Goal: Task Accomplishment & Management: Manage account settings

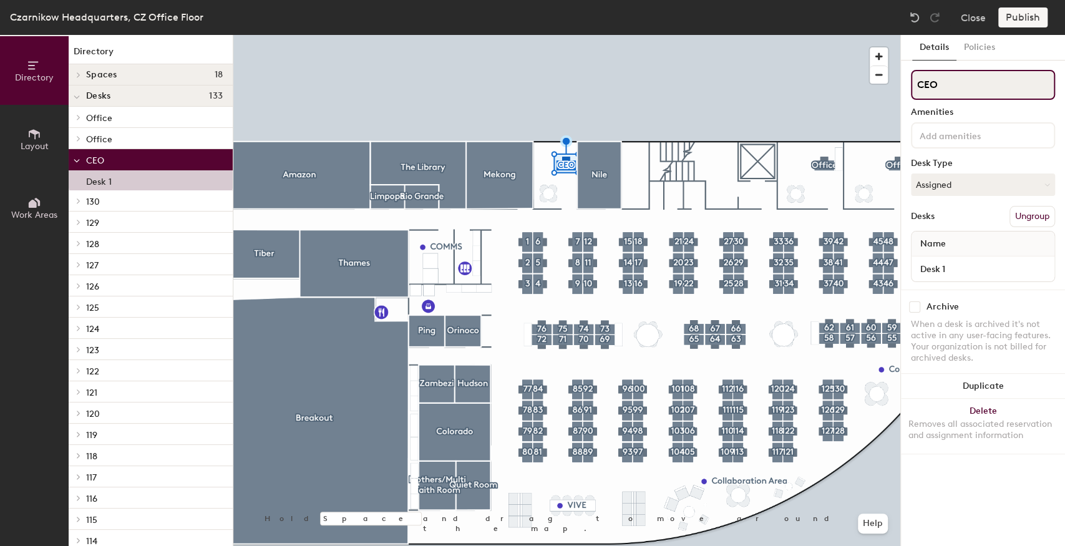
click at [854, 92] on div "Directory Layout Work Areas Directory Spaces 18 Amazon Breakout Collaboration A…" at bounding box center [532, 290] width 1065 height 511
type input "STO"
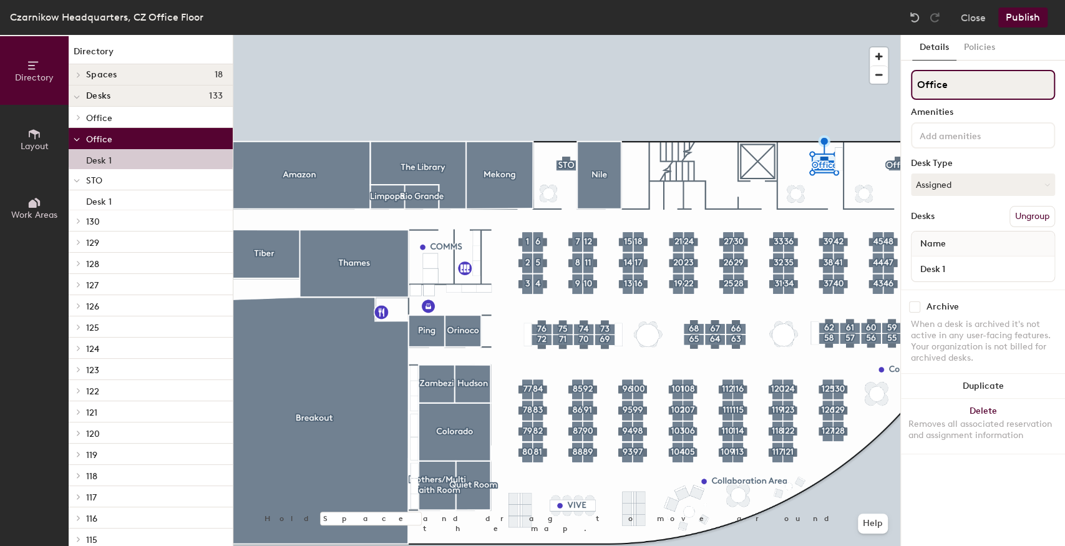
click at [863, 84] on div "Directory Layout Work Areas Directory Spaces 18 Amazon Breakout Collaboration A…" at bounding box center [532, 290] width 1065 height 511
type input "CFO"
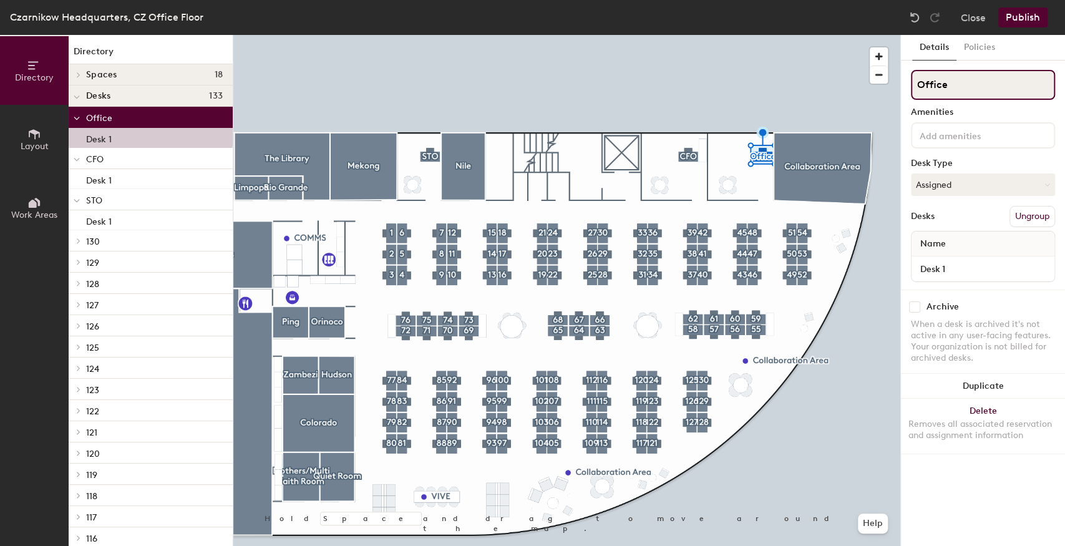
click at [879, 85] on div "Directory Layout Work Areas Directory Spaces 18 Amazon Breakout Collaboration A…" at bounding box center [532, 290] width 1065 height 511
type input "CEO"
click at [702, 35] on div at bounding box center [566, 35] width 667 height 0
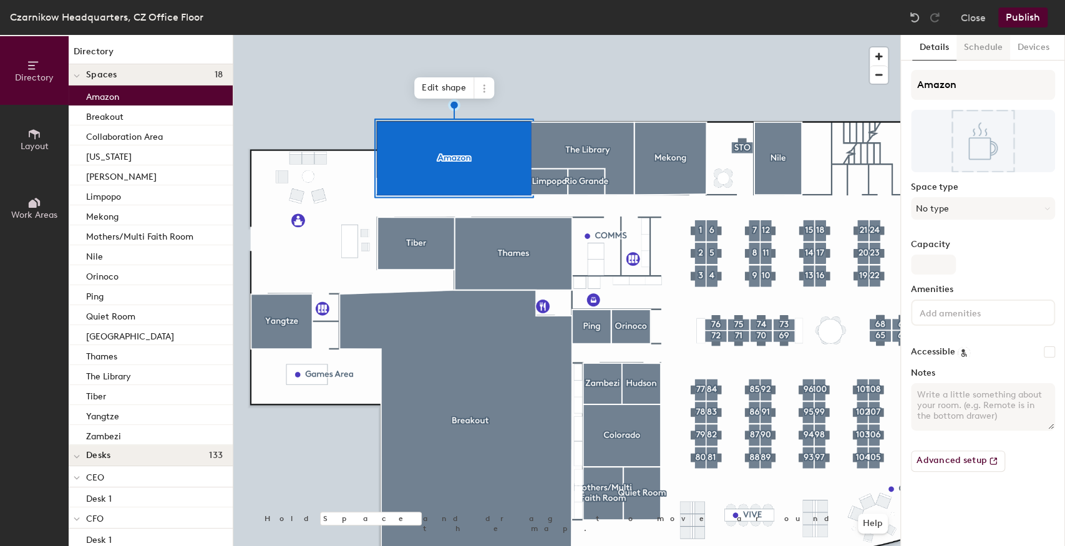
click at [973, 47] on button "Schedule" at bounding box center [983, 48] width 54 height 26
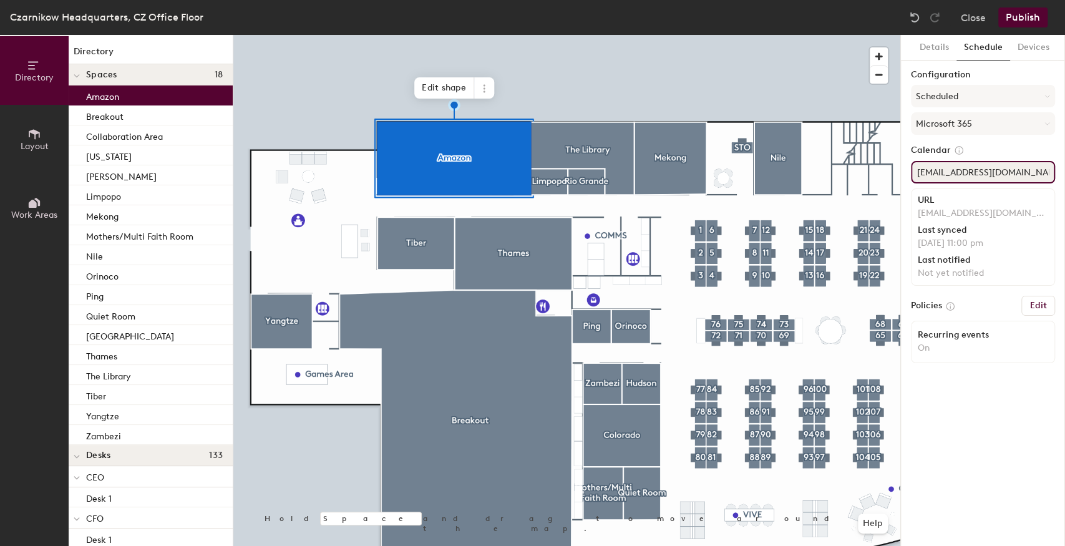
drag, startPoint x: 950, startPoint y: 171, endPoint x: 1035, endPoint y: 173, distance: 84.8
click at [1035, 173] on input "amazon@czarnikow.com" at bounding box center [983, 172] width 144 height 22
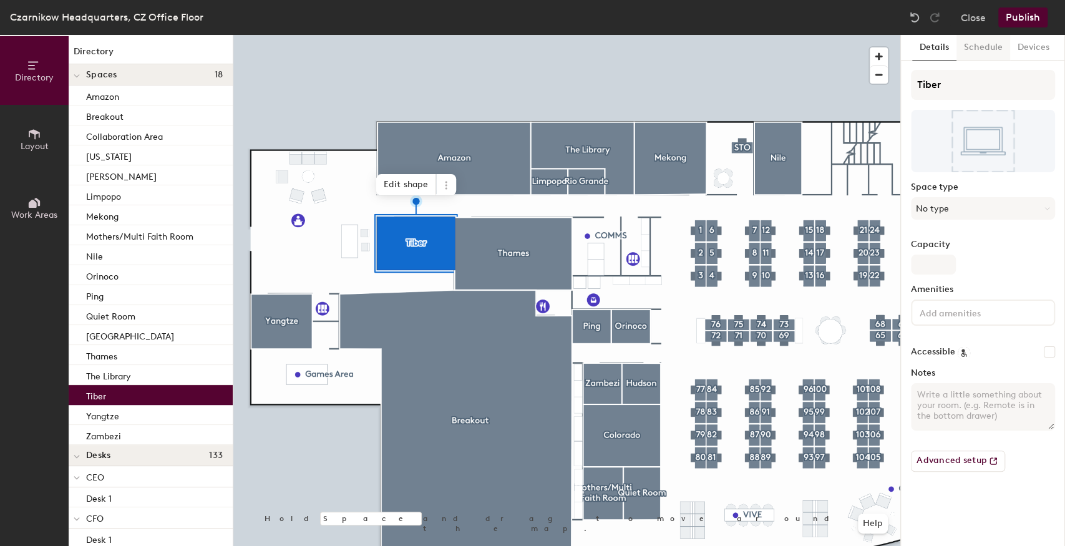
click at [984, 53] on button "Schedule" at bounding box center [983, 48] width 54 height 26
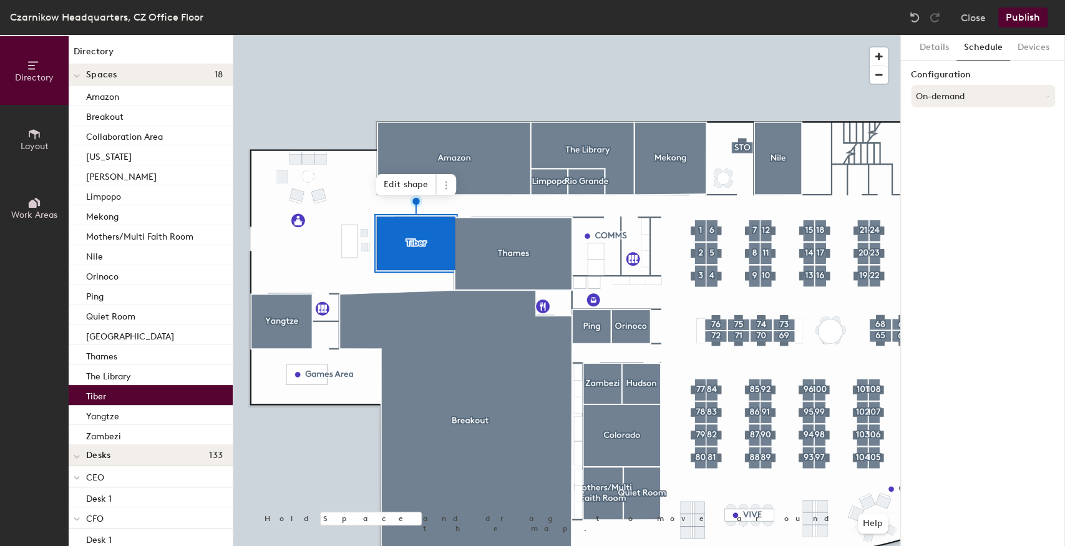
click at [957, 90] on button "On-demand" at bounding box center [983, 96] width 144 height 22
click at [955, 140] on div "Scheduled" at bounding box center [982, 146] width 143 height 19
click at [952, 125] on button "Select account" at bounding box center [983, 123] width 144 height 22
click at [937, 176] on div "Microsoft 365" at bounding box center [982, 173] width 143 height 19
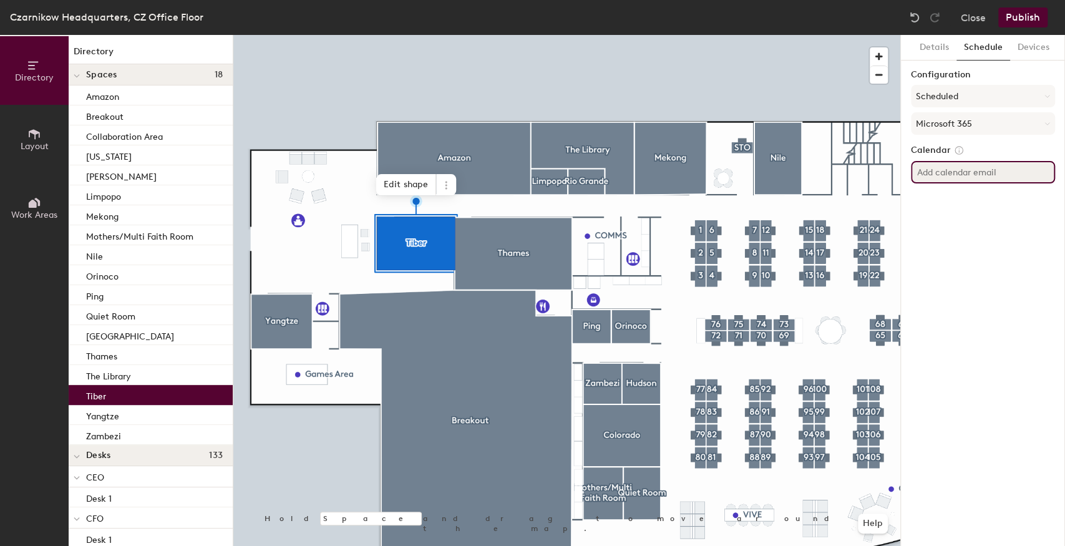
paste input "@[DOMAIN_NAME]"
click at [916, 171] on input "@[DOMAIN_NAME]" at bounding box center [983, 172] width 144 height 22
type input "tiber@czarnikow.com"
click at [953, 291] on div "Details Schedule Devices Configuration Scheduled Microsoft 365 Calendar tiber@c…" at bounding box center [983, 290] width 164 height 511
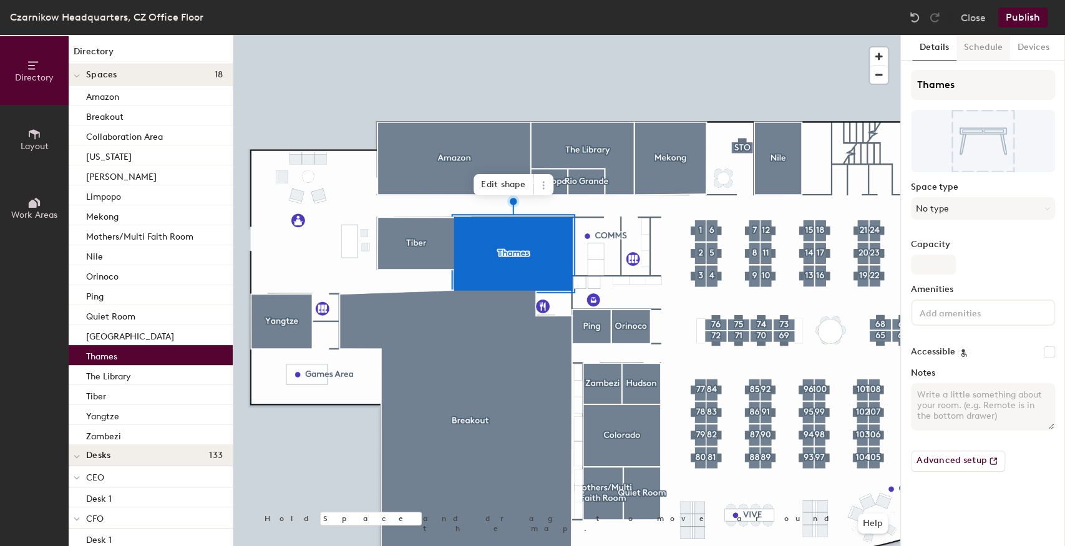
click at [980, 47] on button "Schedule" at bounding box center [983, 48] width 54 height 26
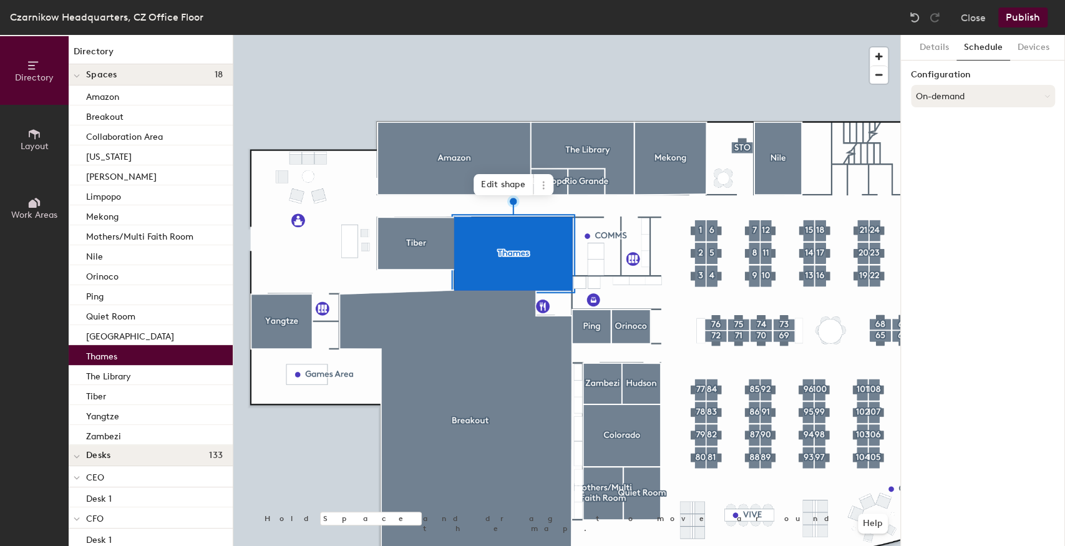
click at [962, 101] on button "On-demand" at bounding box center [983, 96] width 144 height 22
click at [957, 142] on div "Scheduled" at bounding box center [982, 146] width 143 height 19
click at [946, 123] on button "Select account" at bounding box center [983, 123] width 144 height 22
click at [938, 173] on div "Microsoft 365" at bounding box center [982, 173] width 143 height 19
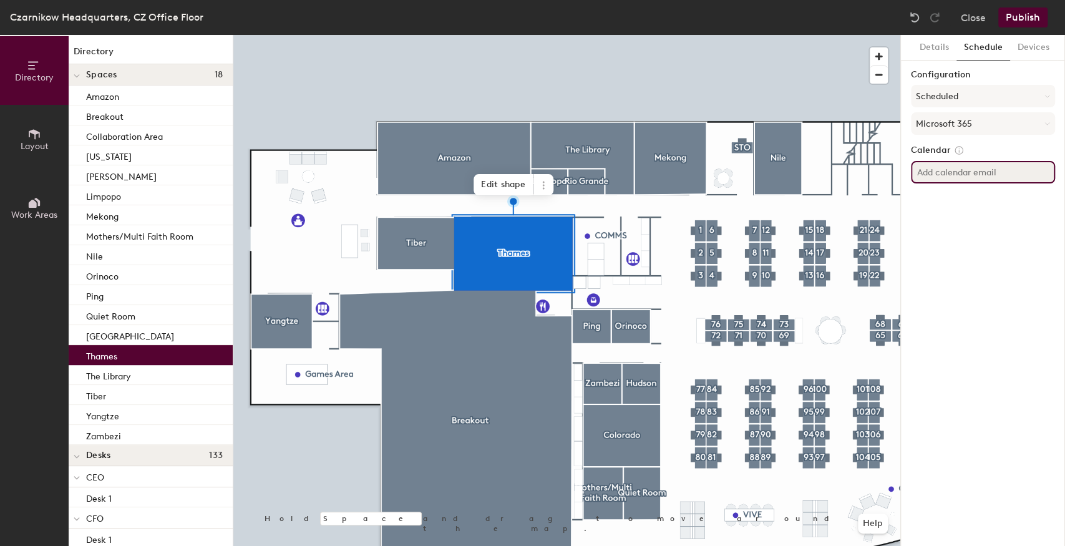
paste input "@[DOMAIN_NAME]"
click at [917, 170] on input "@[DOMAIN_NAME]" at bounding box center [983, 172] width 144 height 22
type input "thames@czarnikow.com"
click at [988, 248] on div "Details Schedule Devices Configuration Scheduled Microsoft 365 Calendar thames@…" at bounding box center [983, 290] width 164 height 511
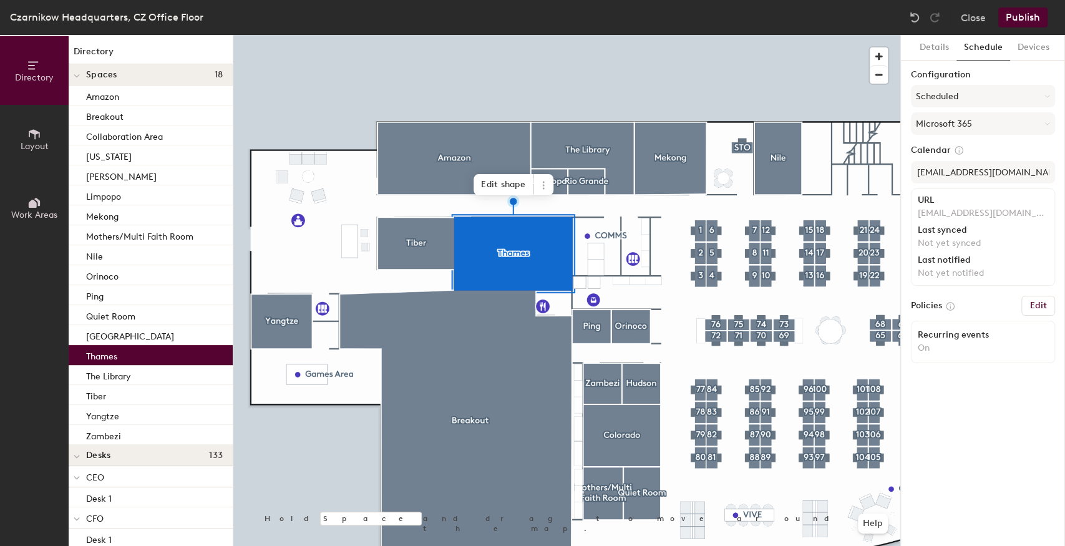
click at [632, 35] on div at bounding box center [566, 35] width 667 height 0
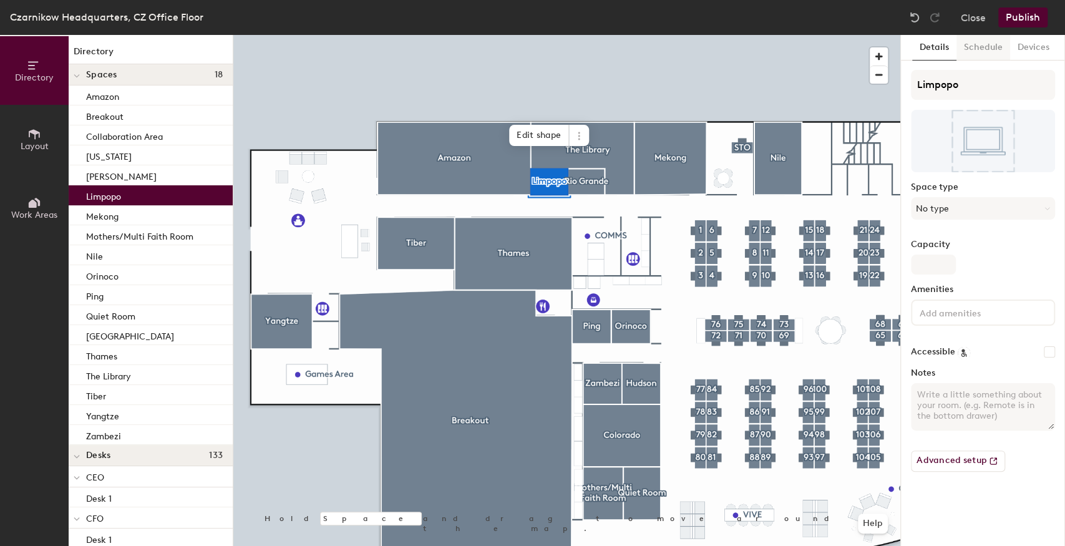
click at [974, 49] on button "Schedule" at bounding box center [983, 48] width 54 height 26
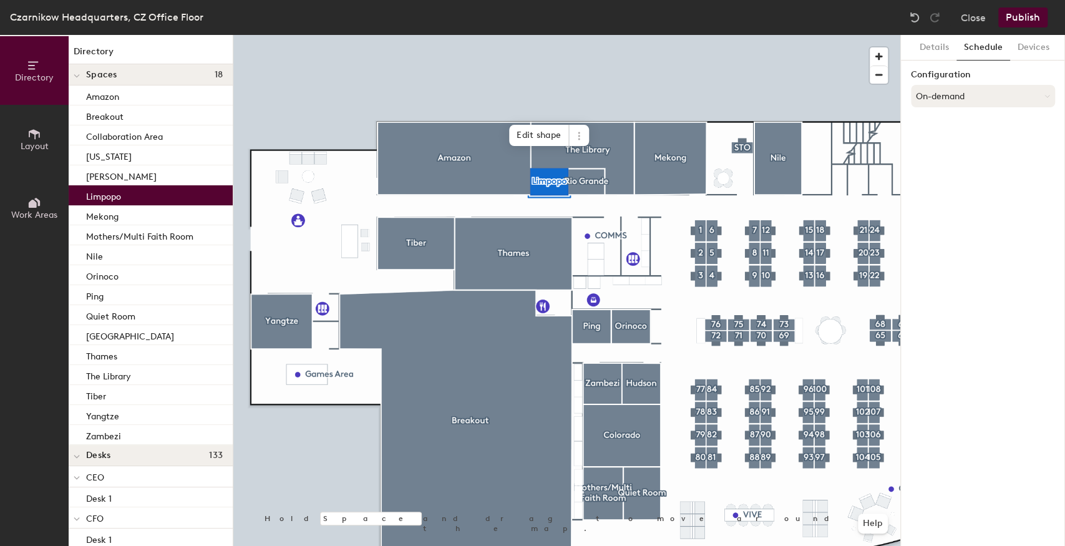
click at [950, 87] on button "On-demand" at bounding box center [983, 96] width 144 height 22
click at [938, 140] on div "Scheduled" at bounding box center [982, 146] width 143 height 19
click at [947, 121] on button "Select account" at bounding box center [983, 123] width 144 height 22
click at [942, 172] on div "Microsoft 365" at bounding box center [982, 173] width 143 height 19
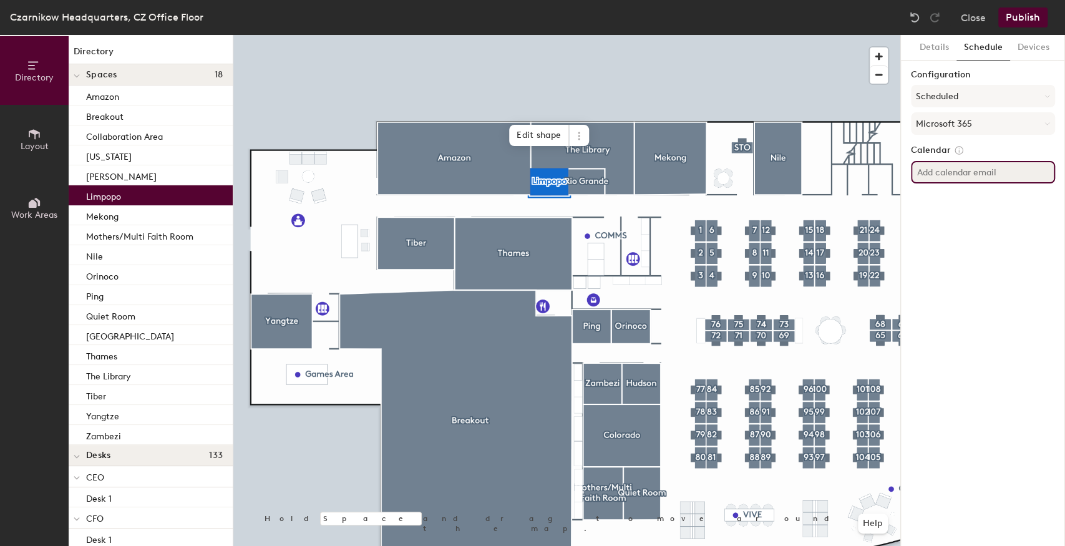
click at [942, 170] on input at bounding box center [983, 172] width 144 height 22
paste input "@[DOMAIN_NAME]"
click at [920, 172] on input "@[DOMAIN_NAME]" at bounding box center [983, 172] width 144 height 22
type input "limpopo@czarnikow.com"
click at [967, 260] on div "Details Schedule Devices Configuration Scheduled Microsoft 365 Calendar limpopo…" at bounding box center [983, 290] width 164 height 511
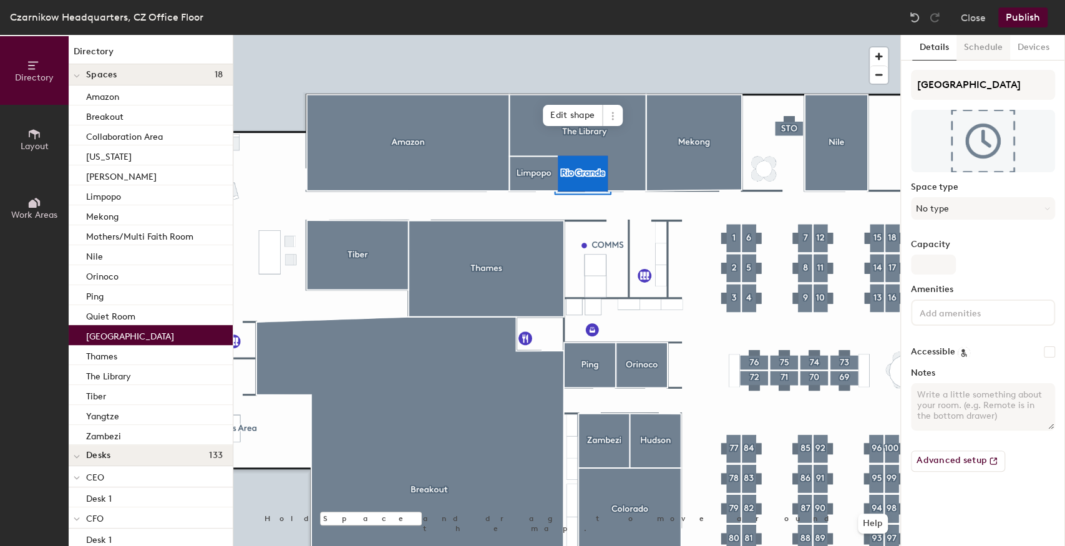
click at [978, 45] on button "Schedule" at bounding box center [983, 48] width 54 height 26
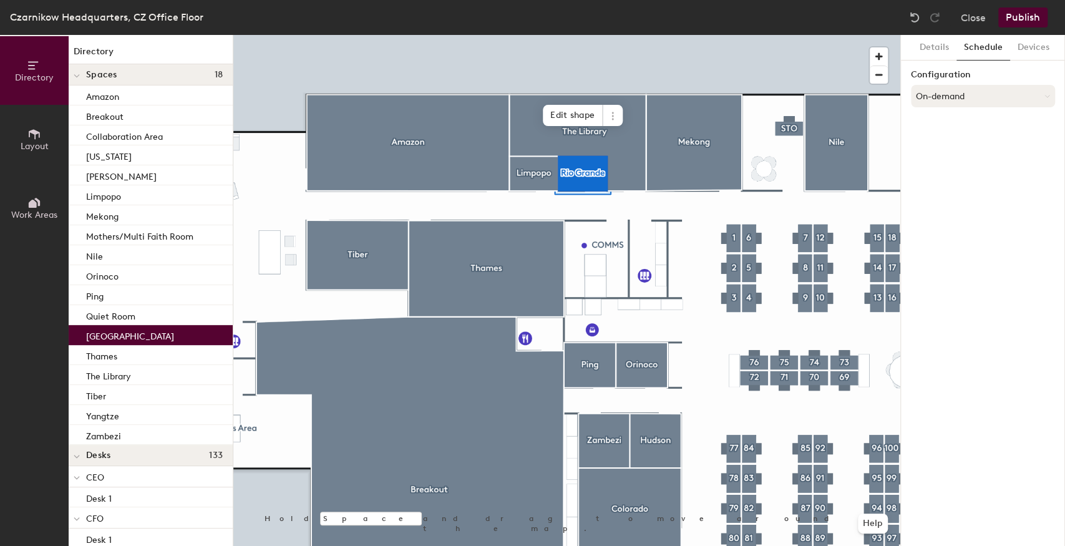
click at [964, 102] on button "On-demand" at bounding box center [983, 96] width 144 height 22
click at [944, 147] on div "Scheduled" at bounding box center [982, 146] width 143 height 19
click at [964, 126] on button "Select account" at bounding box center [983, 123] width 144 height 22
click at [945, 171] on div "Microsoft 365" at bounding box center [982, 173] width 143 height 19
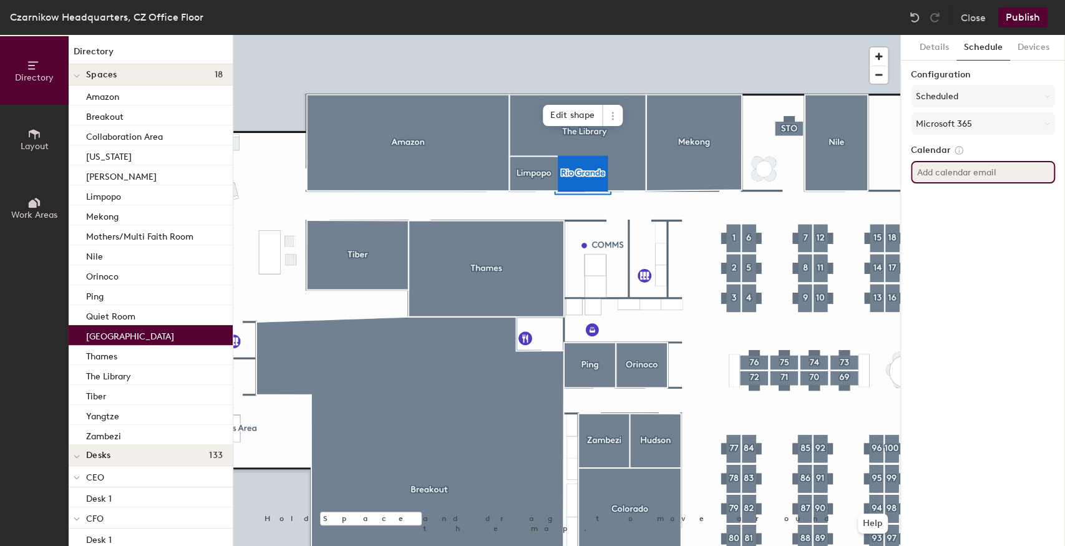
click at [952, 170] on input at bounding box center [983, 172] width 144 height 22
paste input "@[DOMAIN_NAME]"
click at [917, 172] on input "@[DOMAIN_NAME]" at bounding box center [983, 172] width 144 height 22
type input "riogrande@czarnikow.com"
click at [953, 238] on div "Details Schedule Devices Configuration Scheduled Microsoft 365 Calendar riogran…" at bounding box center [983, 290] width 164 height 511
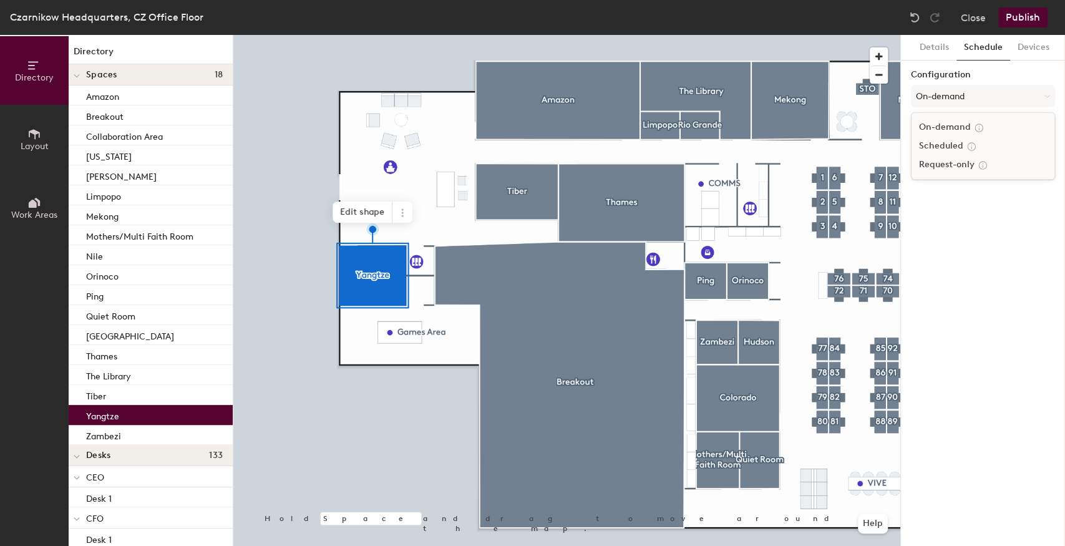
click at [941, 145] on div "Scheduled" at bounding box center [982, 146] width 143 height 19
click at [926, 123] on button "Select account" at bounding box center [983, 123] width 144 height 22
click at [936, 173] on div "Microsoft 365" at bounding box center [982, 173] width 143 height 19
click at [921, 175] on input at bounding box center [983, 172] width 144 height 22
paste input "@[DOMAIN_NAME]"
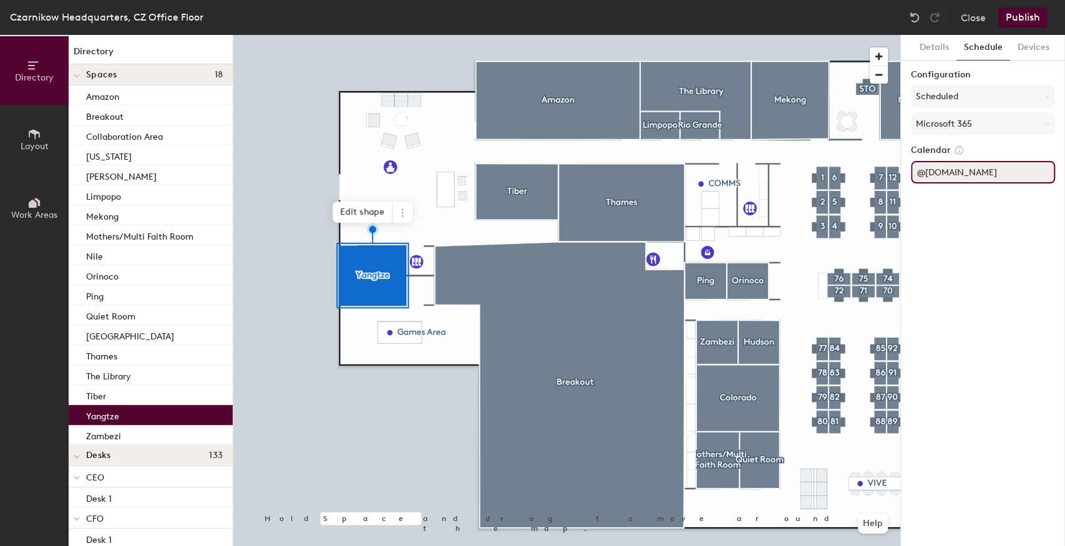
click at [916, 170] on input "@[DOMAIN_NAME]" at bounding box center [983, 172] width 144 height 22
type input "[EMAIL_ADDRESS][DOMAIN_NAME]"
click at [983, 296] on div "Details Schedule Devices Configuration Scheduled Microsoft 365 Calendar [EMAIL_…" at bounding box center [983, 290] width 164 height 511
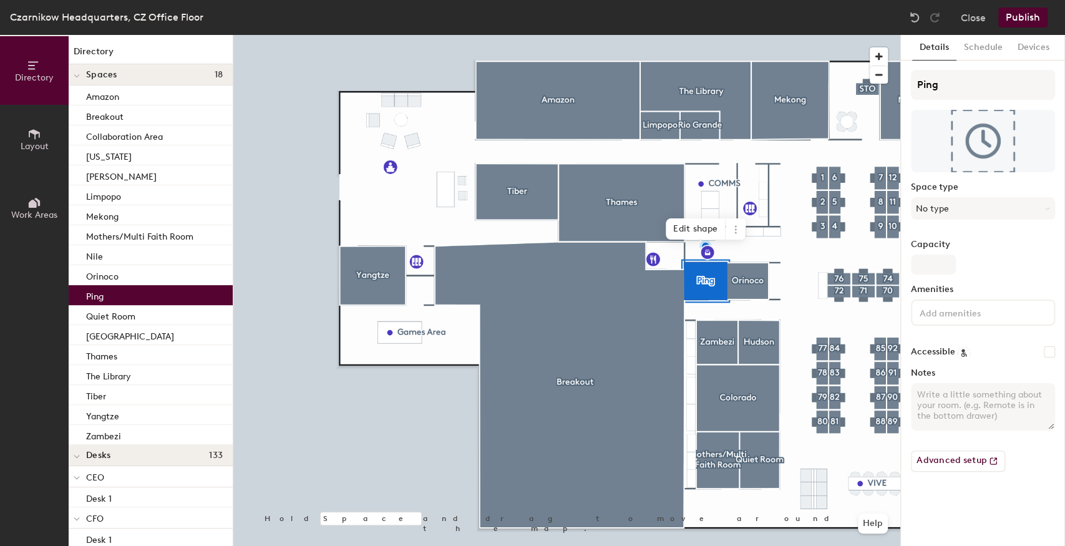
click at [996, 30] on div "Czarnikow Headquarters, [GEOGRAPHIC_DATA] Office Floor Close Publish" at bounding box center [532, 17] width 1065 height 35
click at [985, 45] on button "Schedule" at bounding box center [983, 48] width 54 height 26
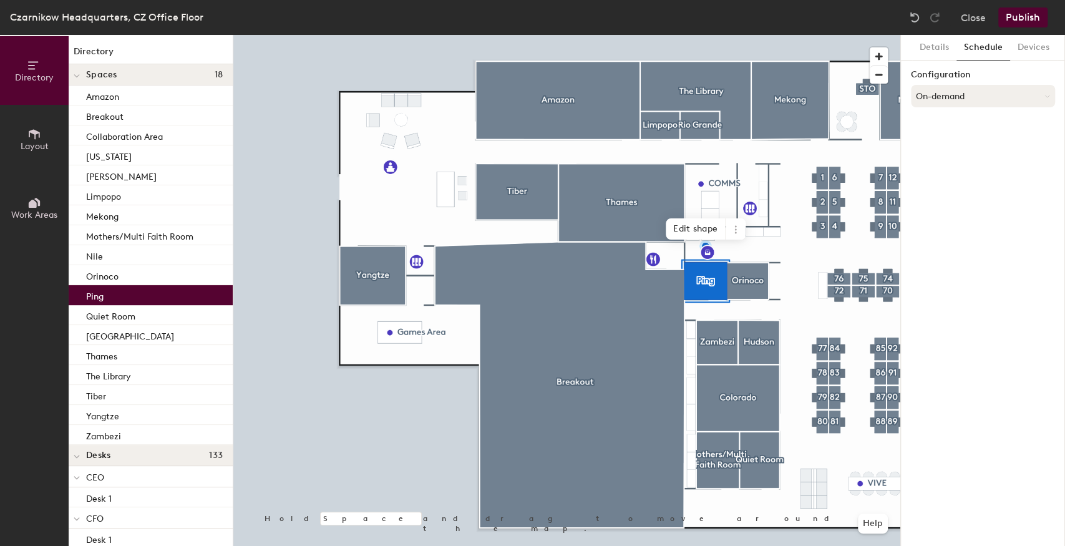
click at [970, 94] on button "On-demand" at bounding box center [983, 96] width 144 height 22
click at [943, 145] on div "Scheduled" at bounding box center [982, 146] width 143 height 19
click at [954, 127] on button "Select account" at bounding box center [983, 123] width 144 height 22
click at [942, 170] on div "Microsoft 365" at bounding box center [982, 173] width 143 height 19
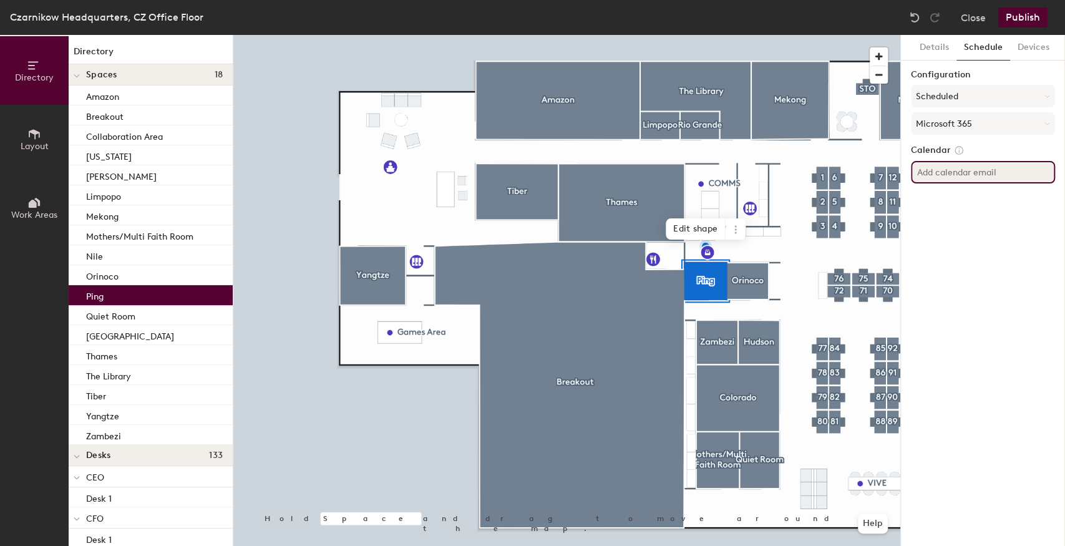
click at [939, 171] on input at bounding box center [983, 172] width 144 height 22
paste input "@[DOMAIN_NAME]"
click at [919, 172] on input "@[DOMAIN_NAME]" at bounding box center [983, 172] width 144 height 22
type input "ping@czarnikow.com"
click at [926, 247] on div "Details Schedule Devices Configuration Scheduled Microsoft 365 Calendar ping@cz…" at bounding box center [983, 290] width 164 height 511
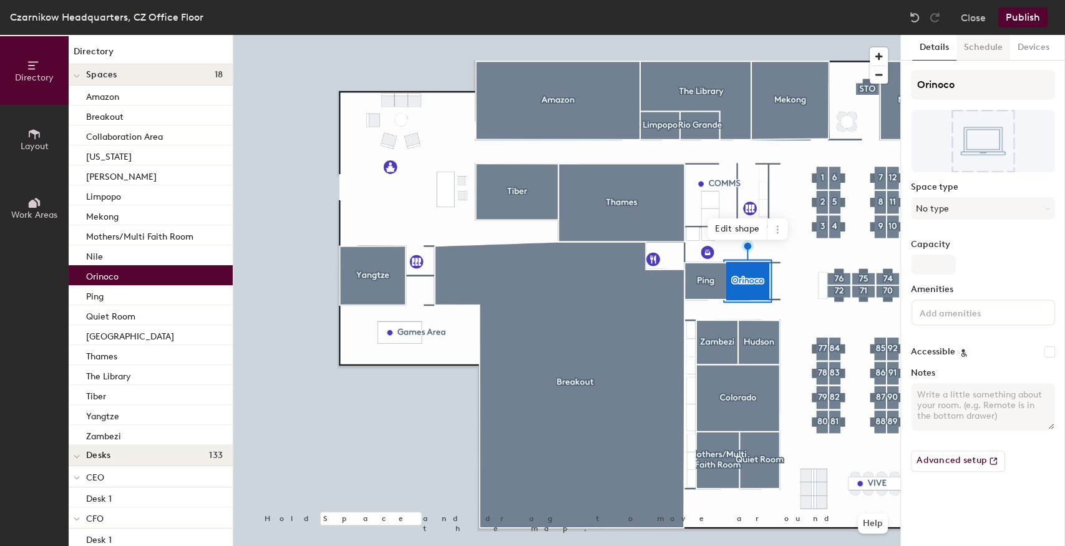
click at [980, 40] on button "Schedule" at bounding box center [983, 48] width 54 height 26
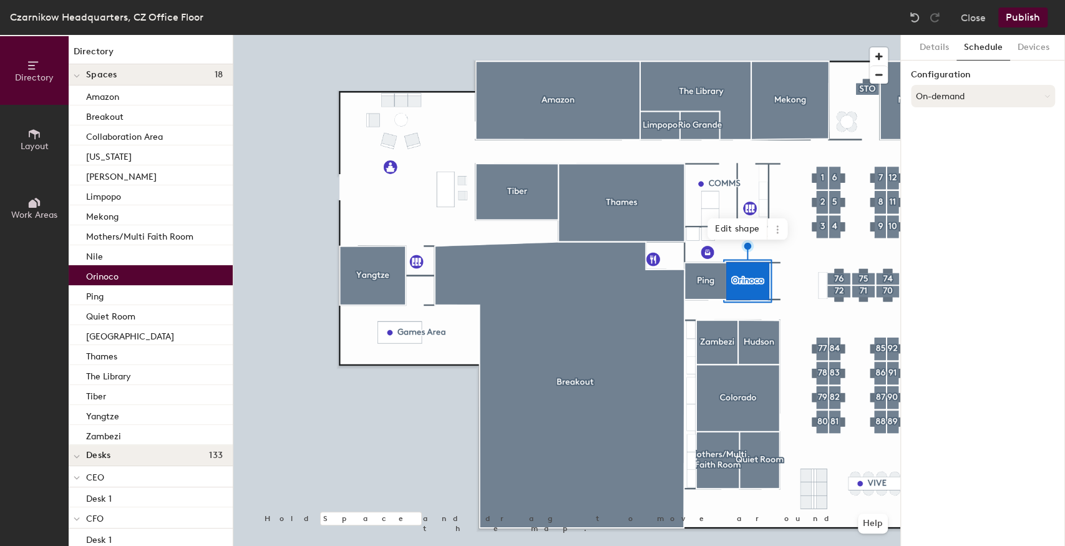
click at [954, 94] on button "On-demand" at bounding box center [983, 96] width 144 height 22
click at [929, 141] on div "Scheduled" at bounding box center [982, 146] width 143 height 19
click at [949, 117] on button "Select account" at bounding box center [983, 123] width 144 height 22
click at [934, 168] on div "Microsoft 365" at bounding box center [982, 173] width 143 height 19
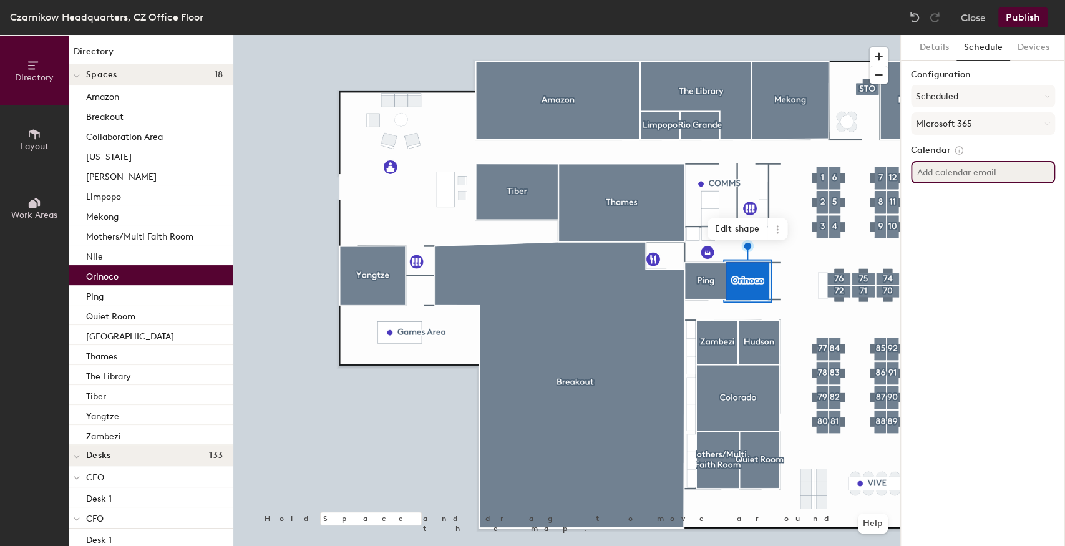
paste input "@[DOMAIN_NAME]"
click at [912, 167] on input "@[DOMAIN_NAME]" at bounding box center [983, 172] width 144 height 22
click at [972, 218] on div "Details Schedule Devices Configuration Scheduled Microsoft 365 Calendar orinoco…" at bounding box center [983, 290] width 164 height 511
drag, startPoint x: 947, startPoint y: 173, endPoint x: 914, endPoint y: 178, distance: 34.0
click at [914, 178] on input "orinoco@czarnikow.com" at bounding box center [983, 172] width 144 height 22
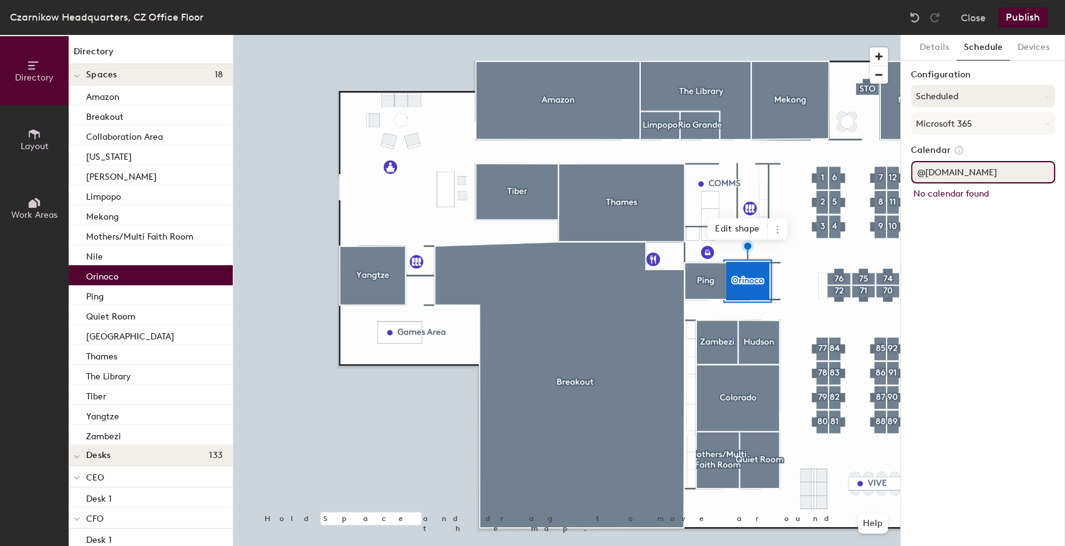
type input "@[DOMAIN_NAME]"
click at [959, 97] on button "Scheduled" at bounding box center [983, 96] width 144 height 22
click at [954, 128] on div "On-demand" at bounding box center [982, 127] width 143 height 19
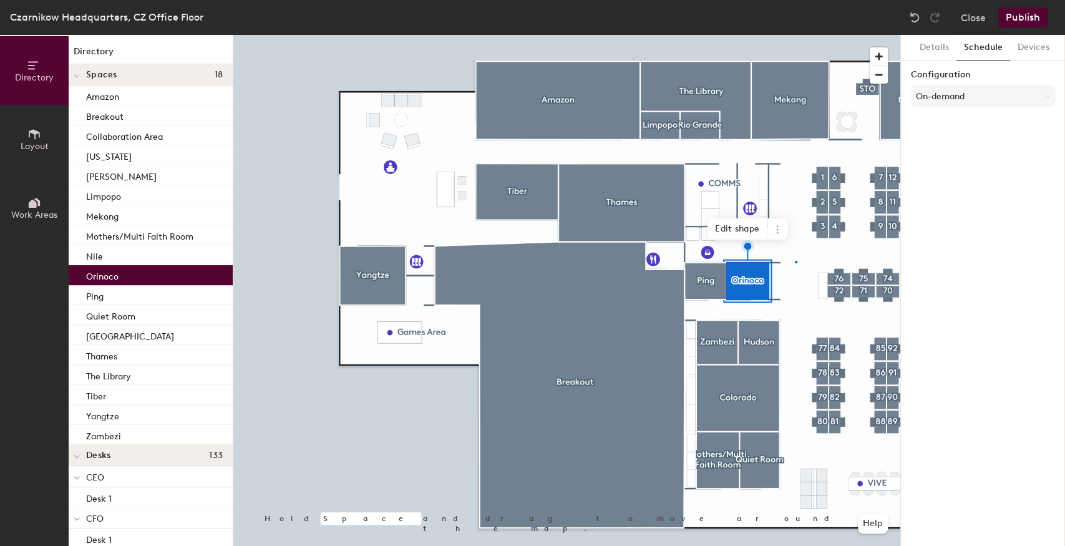
click at [795, 35] on div at bounding box center [566, 35] width 667 height 0
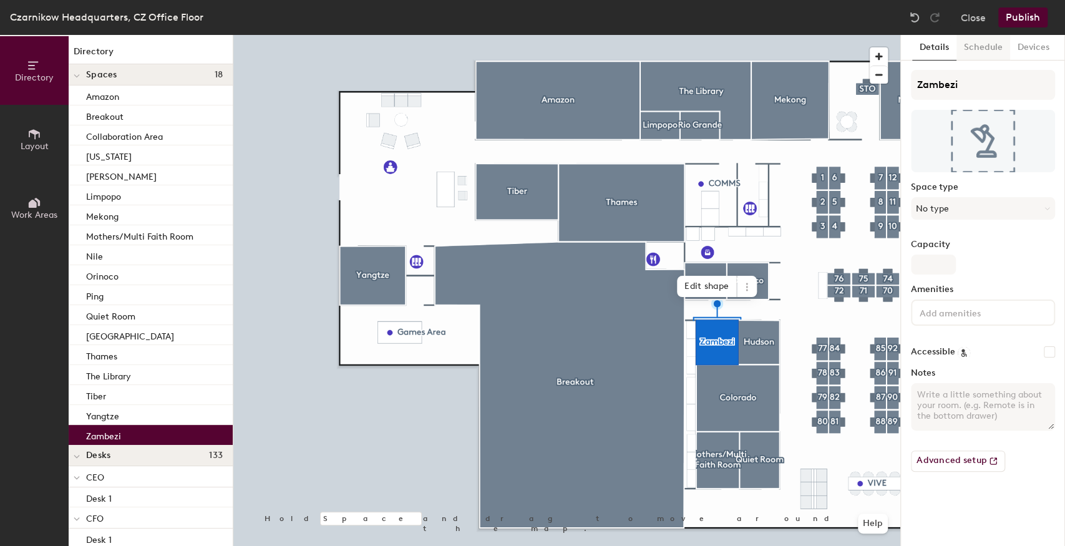
click at [992, 47] on button "Schedule" at bounding box center [983, 48] width 54 height 26
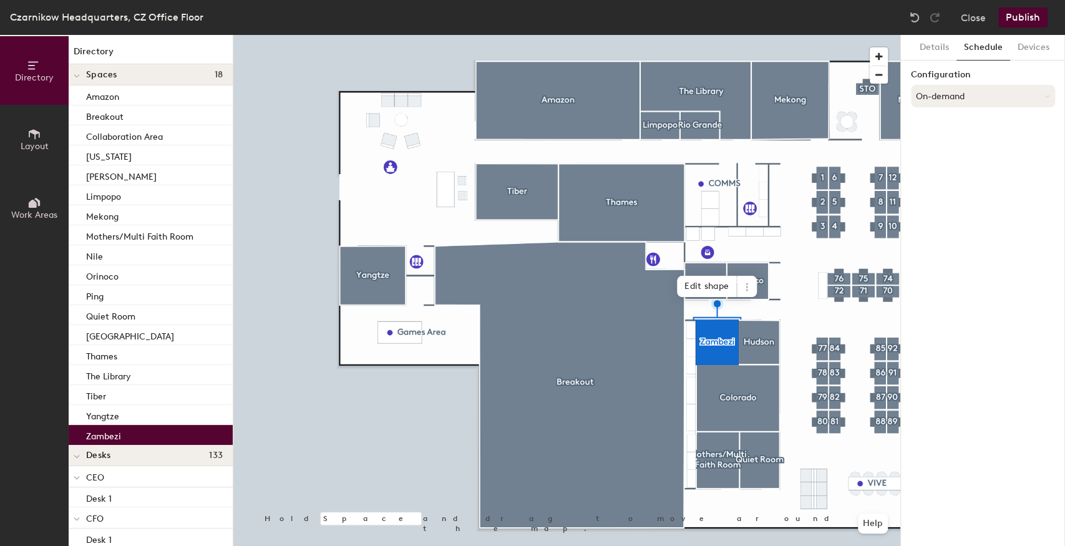
click at [964, 95] on button "On-demand" at bounding box center [983, 96] width 144 height 22
click at [944, 142] on div "Scheduled" at bounding box center [982, 146] width 143 height 19
click at [941, 123] on button "Select account" at bounding box center [983, 123] width 144 height 22
click at [941, 171] on div "Microsoft 365" at bounding box center [982, 173] width 143 height 19
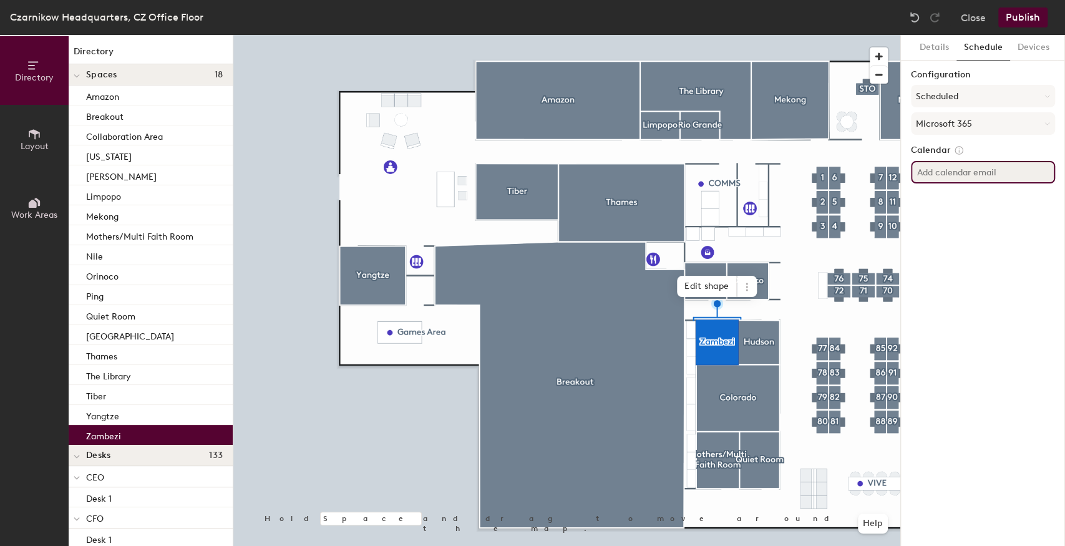
click at [930, 168] on input at bounding box center [983, 172] width 144 height 22
paste input "@[DOMAIN_NAME]"
click at [917, 173] on input "@[DOMAIN_NAME]" at bounding box center [983, 172] width 144 height 22
type input "zambezi@czarnikow.com"
click at [979, 313] on div "Details Schedule Devices Configuration Scheduled Microsoft 365 Calendar zambezi…" at bounding box center [983, 290] width 164 height 511
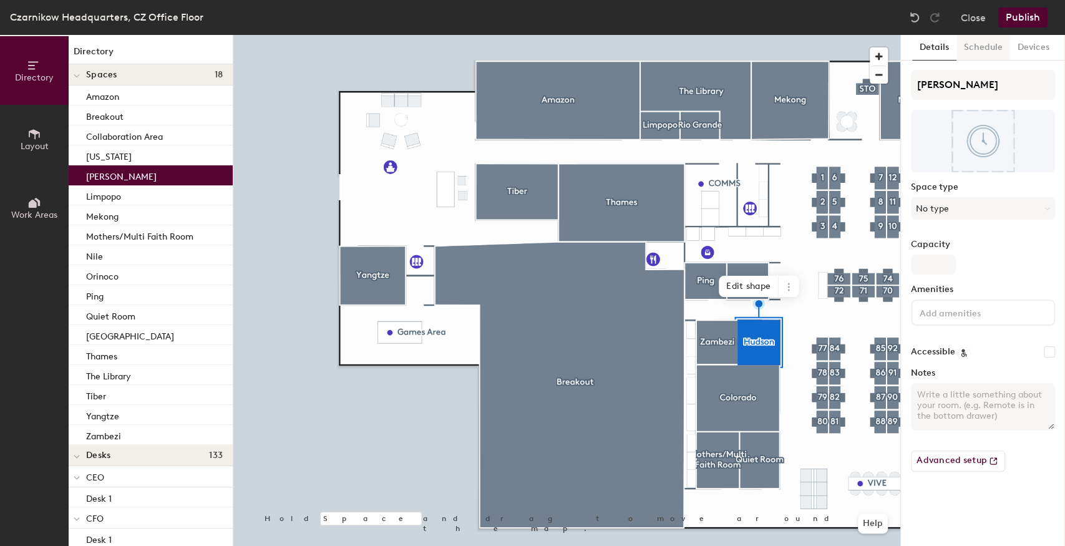
click at [977, 46] on button "Schedule" at bounding box center [983, 48] width 54 height 26
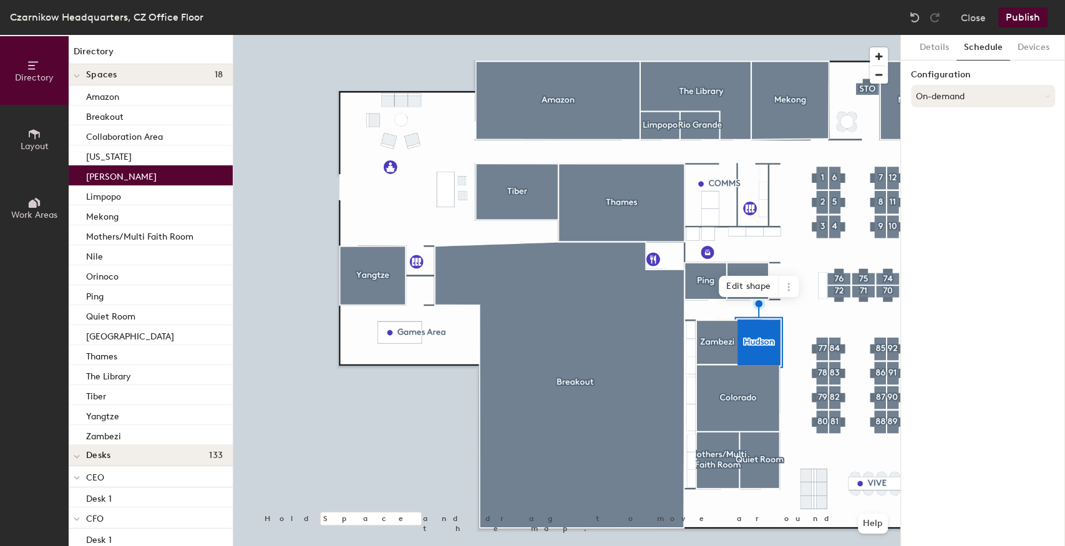
click at [959, 93] on button "On-demand" at bounding box center [983, 96] width 144 height 22
click at [929, 145] on div "Scheduled" at bounding box center [982, 146] width 143 height 19
click at [958, 122] on button "Select account" at bounding box center [983, 123] width 144 height 22
click at [940, 173] on div "Microsoft 365" at bounding box center [982, 173] width 143 height 19
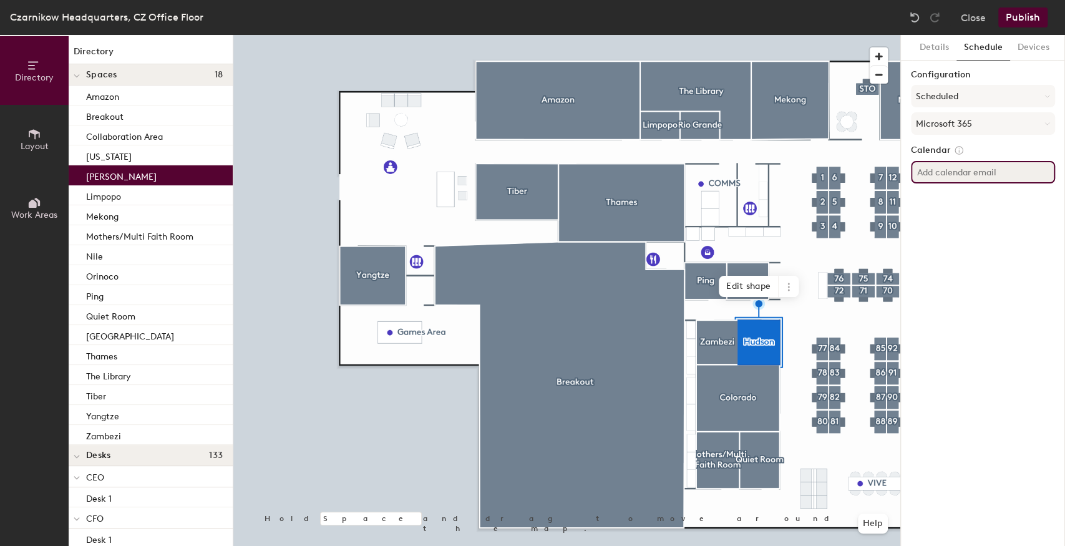
paste input "@[DOMAIN_NAME]"
click at [916, 175] on input "@[DOMAIN_NAME]" at bounding box center [983, 172] width 144 height 22
type input "hudson@czarnikow.com"
click at [953, 311] on div "Details Schedule Devices Configuration Scheduled Microsoft 365 Calendar hudson@…" at bounding box center [983, 290] width 164 height 511
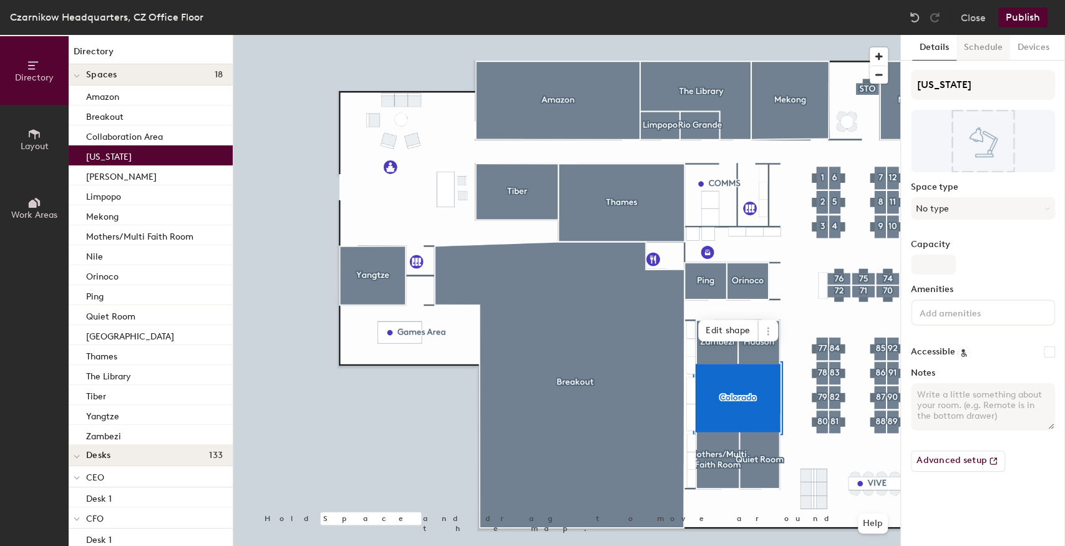
click at [992, 43] on button "Schedule" at bounding box center [983, 48] width 54 height 26
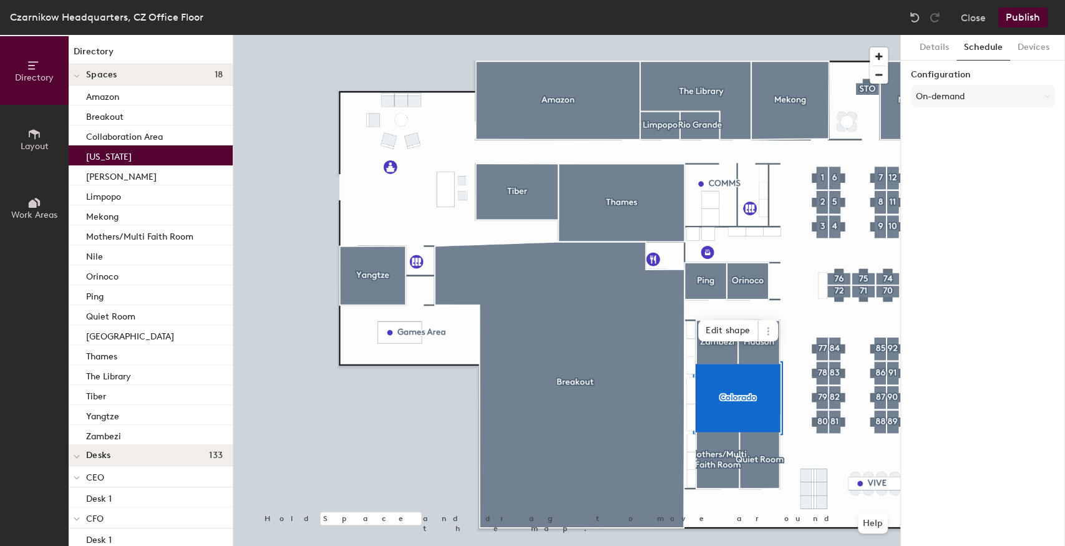
click at [988, 53] on button "Schedule" at bounding box center [983, 48] width 54 height 26
click at [949, 97] on button "On-demand" at bounding box center [983, 96] width 144 height 22
click at [945, 147] on div "Scheduled" at bounding box center [982, 146] width 143 height 19
click at [943, 118] on button "Select account" at bounding box center [983, 123] width 144 height 22
click at [937, 172] on div "Microsoft 365" at bounding box center [982, 173] width 143 height 19
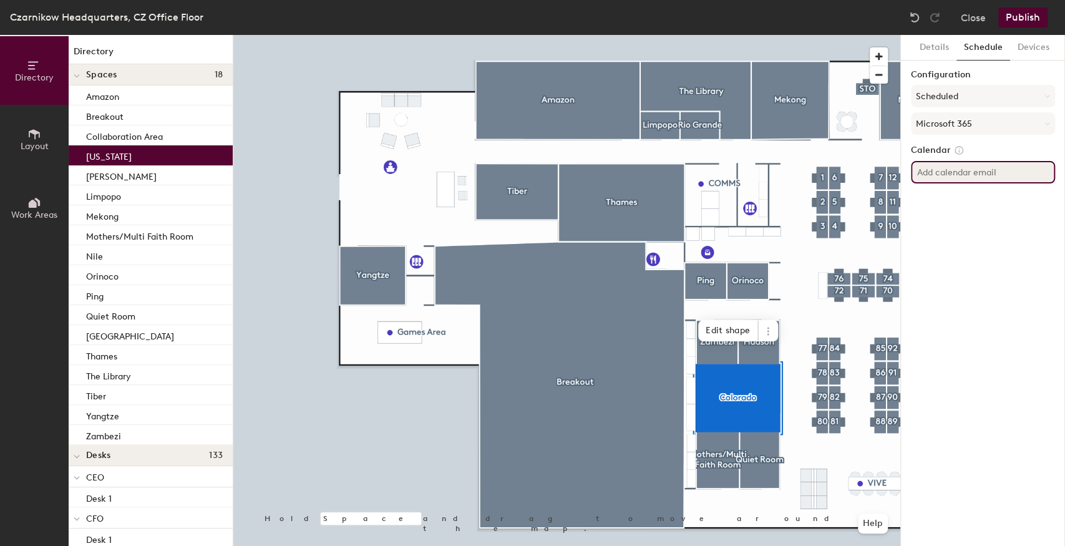
paste input "@[DOMAIN_NAME]"
click at [914, 169] on input "@[DOMAIN_NAME]" at bounding box center [983, 172] width 144 height 22
type input "colorado@czarnikow.com"
click at [922, 263] on div "Details Schedule Devices Configuration Scheduled Microsoft 365 Calendar colorad…" at bounding box center [983, 290] width 164 height 511
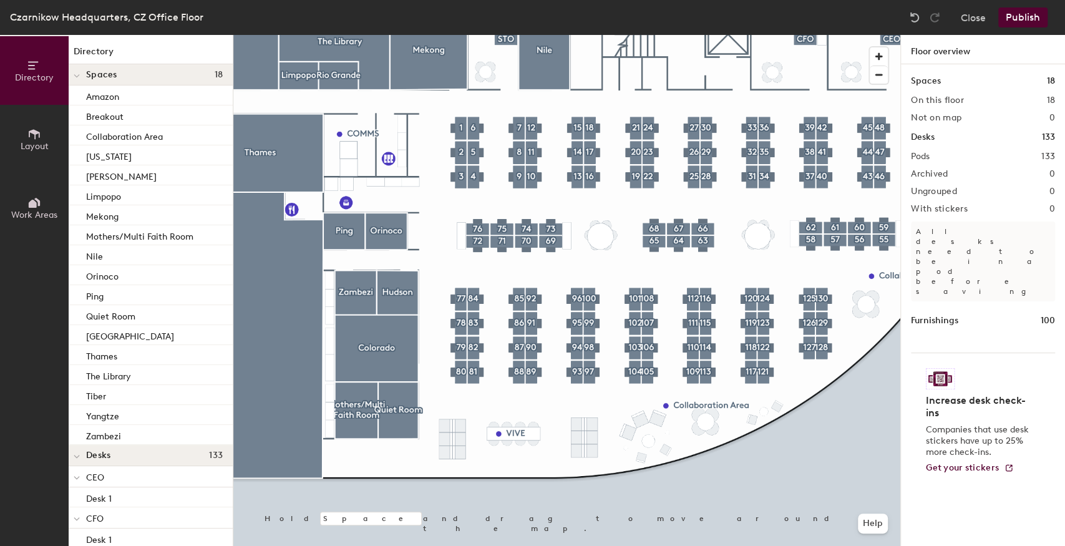
click at [1023, 19] on button "Publish" at bounding box center [1022, 17] width 49 height 20
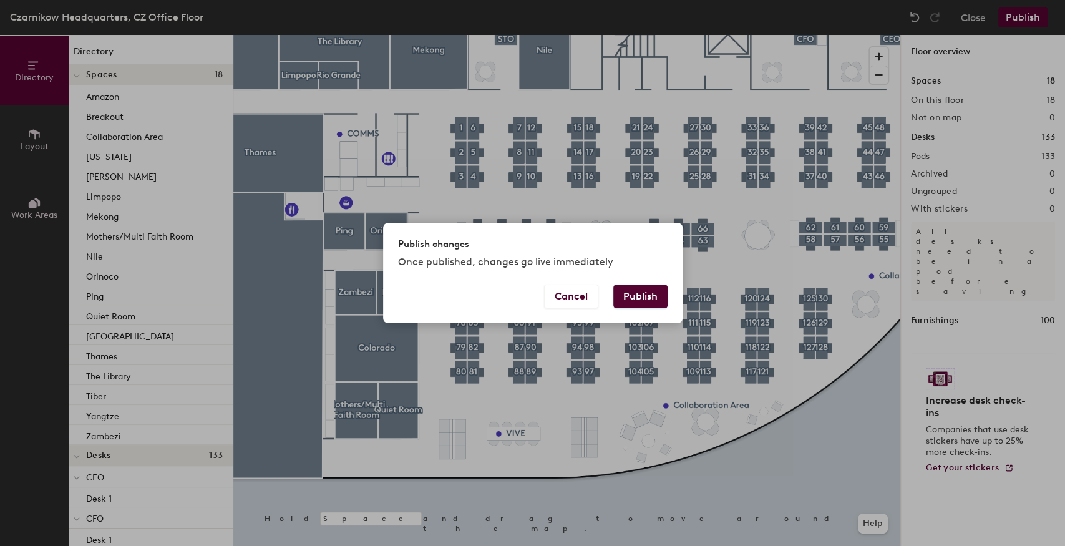
click at [639, 289] on button "Publish" at bounding box center [640, 296] width 54 height 24
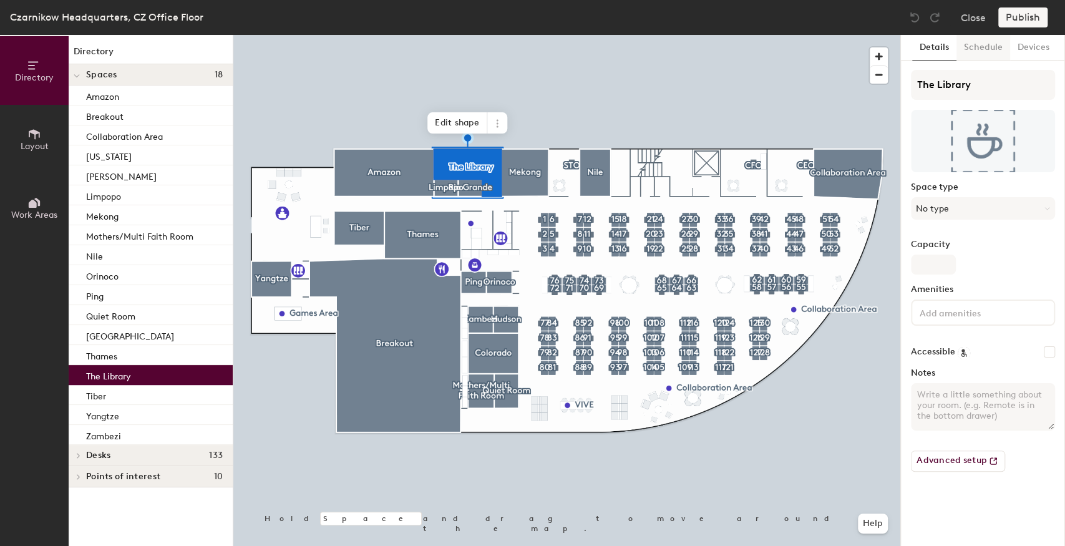
click at [995, 52] on button "Schedule" at bounding box center [983, 48] width 54 height 26
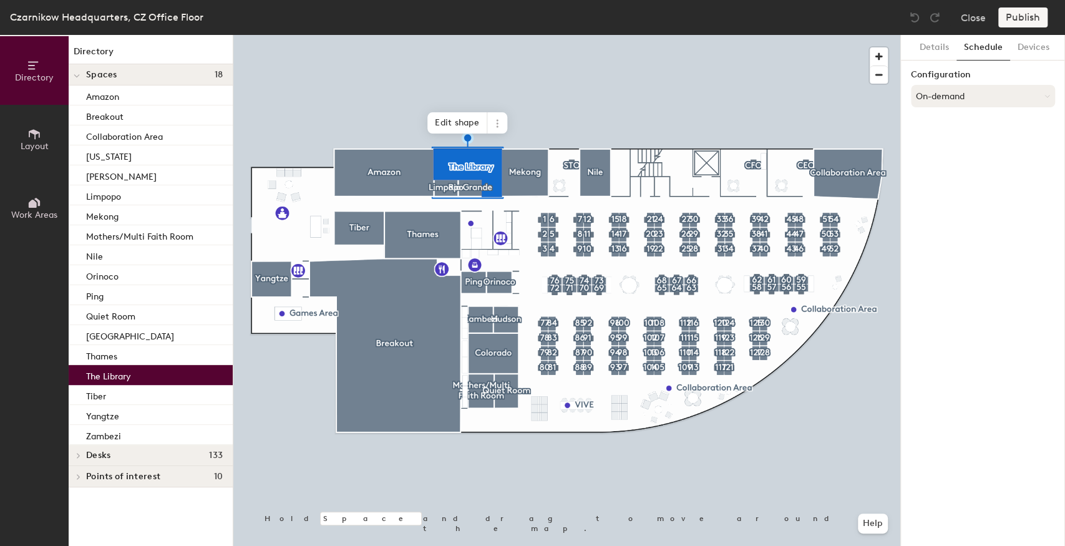
click at [956, 96] on button "On-demand" at bounding box center [983, 96] width 144 height 22
click at [939, 147] on div "Scheduled" at bounding box center [982, 146] width 143 height 19
click at [946, 129] on button "Select account" at bounding box center [983, 123] width 144 height 22
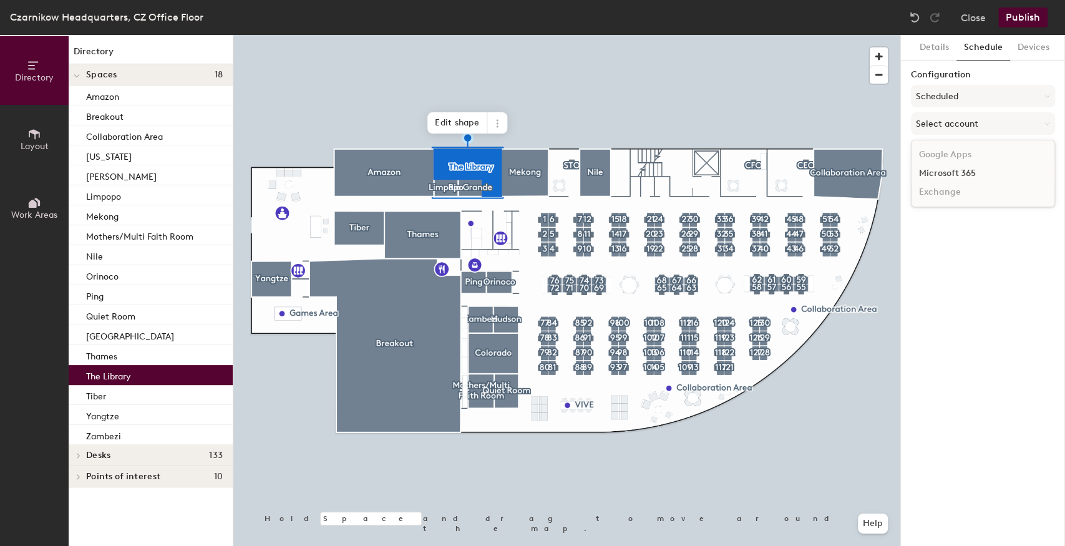
click at [938, 175] on div "Microsoft 365" at bounding box center [982, 173] width 143 height 19
paste input "@[DOMAIN_NAME]"
drag, startPoint x: 918, startPoint y: 170, endPoint x: 922, endPoint y: 185, distance: 15.6
click at [918, 170] on input "@[DOMAIN_NAME]" at bounding box center [983, 172] width 144 height 22
type input "[EMAIL_ADDRESS][DOMAIN_NAME]"
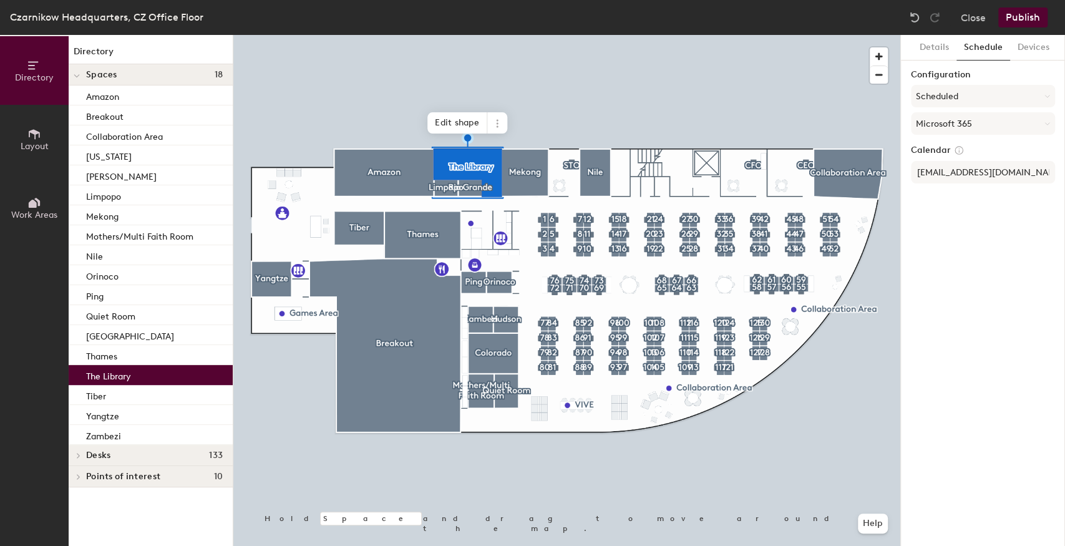
click at [954, 283] on div "Details Schedule Devices Configuration Scheduled Microsoft 365 Calendar [EMAIL_…" at bounding box center [983, 290] width 164 height 511
click at [891, 185] on div "Directory Layout Work Areas Directory Spaces 18 Amazon Breakout Collaboration A…" at bounding box center [532, 290] width 1065 height 511
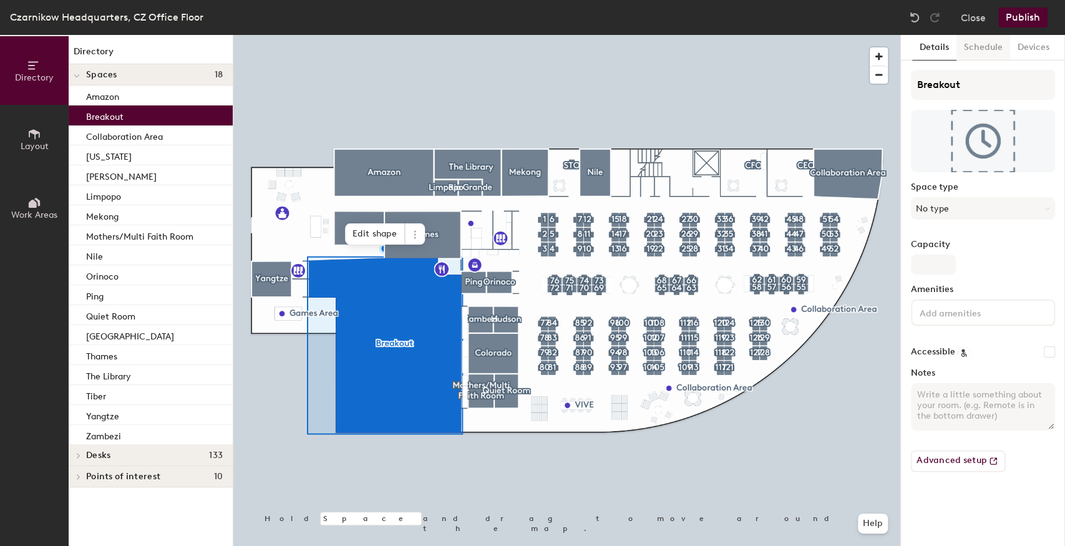
click at [975, 50] on button "Schedule" at bounding box center [983, 48] width 54 height 26
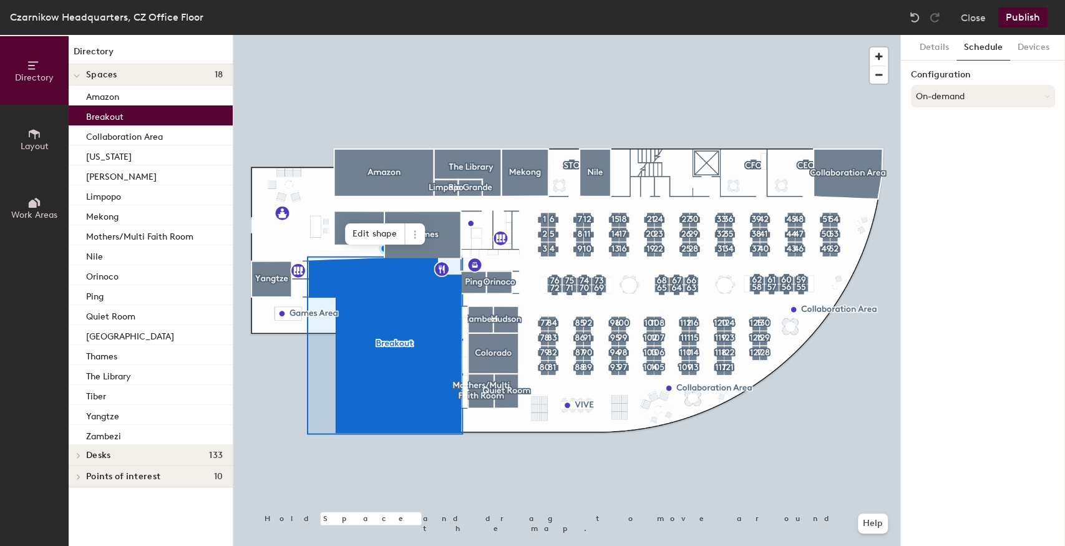
click at [961, 94] on button "On-demand" at bounding box center [983, 96] width 144 height 22
click at [939, 141] on div "Scheduled" at bounding box center [982, 146] width 143 height 19
click at [960, 122] on button "Select account" at bounding box center [983, 123] width 144 height 22
click at [937, 173] on div "Microsoft 365" at bounding box center [982, 173] width 143 height 19
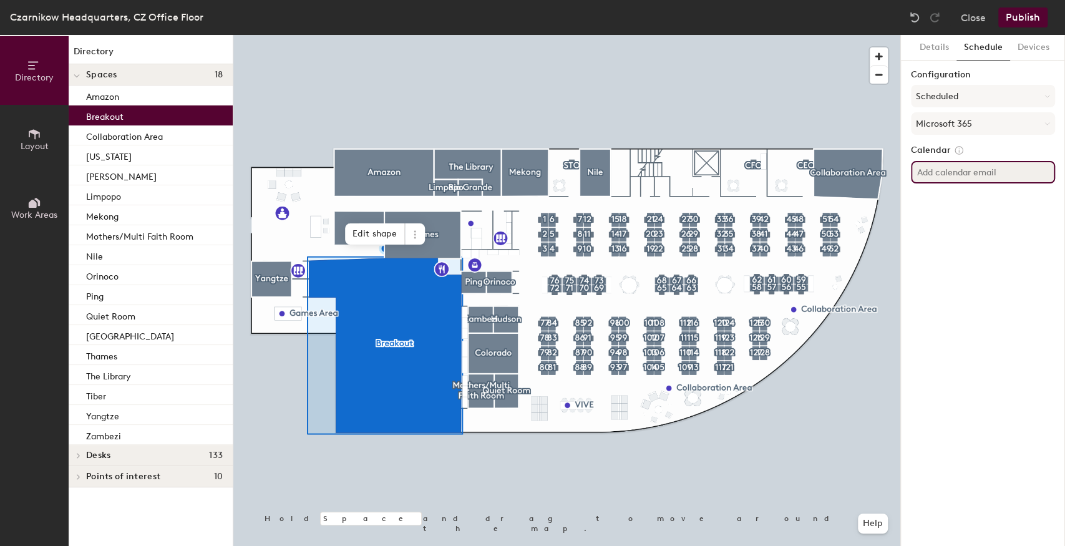
click at [947, 168] on input at bounding box center [983, 172] width 144 height 22
paste input "@[DOMAIN_NAME]"
click at [916, 173] on input "@[DOMAIN_NAME]" at bounding box center [983, 172] width 144 height 22
type input "[EMAIL_ADDRESS][DOMAIN_NAME]"
click at [949, 242] on div "Details Schedule Devices Configuration Scheduled Microsoft 365 Calendar [EMAIL_…" at bounding box center [983, 290] width 164 height 511
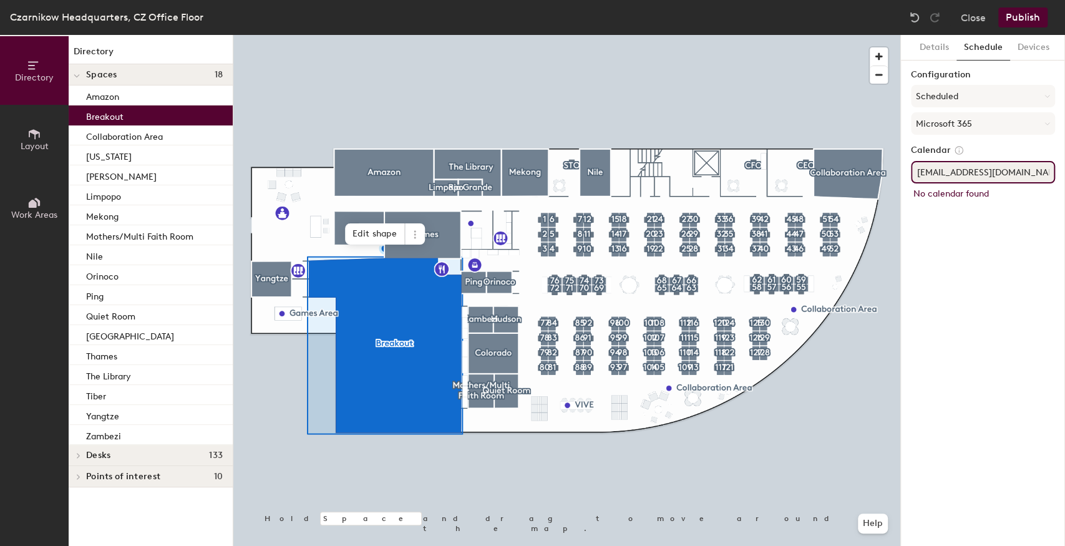
click at [879, 170] on div "Directory Layout Work Areas Directory Spaces 18 Amazon Breakout Collaboration A…" at bounding box center [532, 290] width 1065 height 511
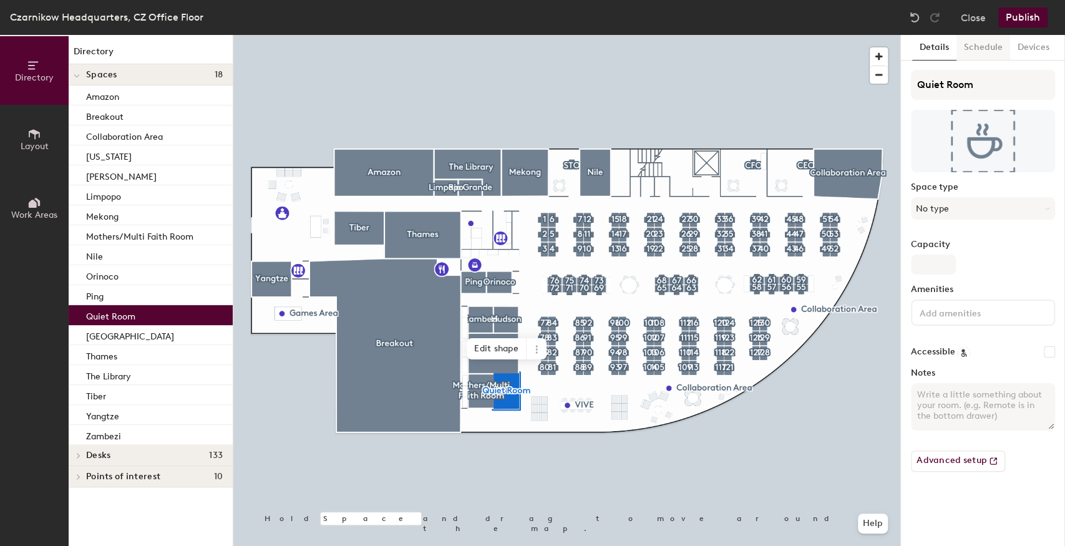
click at [989, 47] on button "Schedule" at bounding box center [983, 48] width 54 height 26
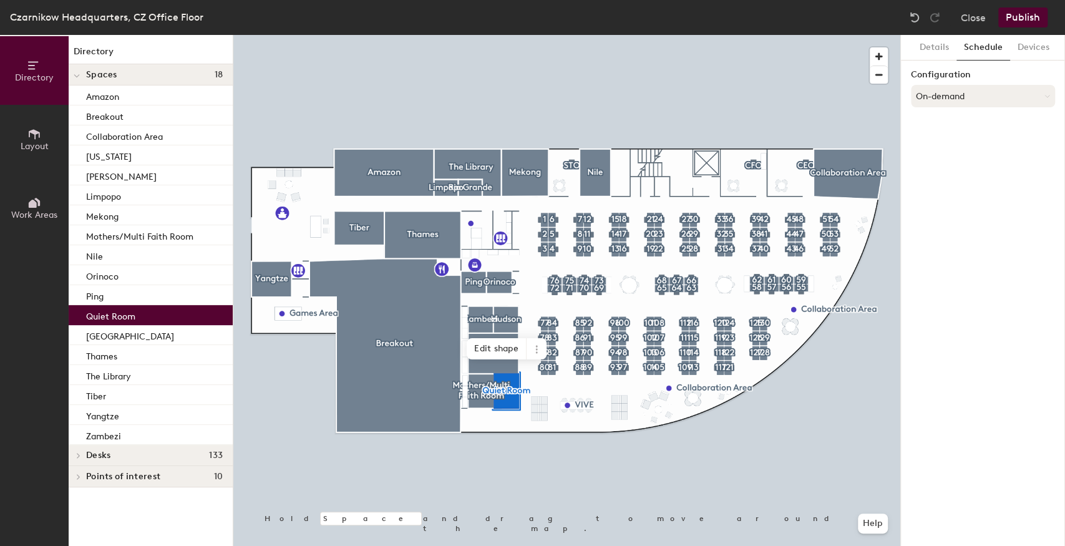
click at [937, 105] on button "On-demand" at bounding box center [983, 96] width 144 height 22
click at [936, 145] on div "Scheduled" at bounding box center [982, 146] width 143 height 19
click at [950, 119] on button "Select account" at bounding box center [983, 123] width 144 height 22
click at [932, 164] on div "Microsoft 365" at bounding box center [982, 173] width 143 height 19
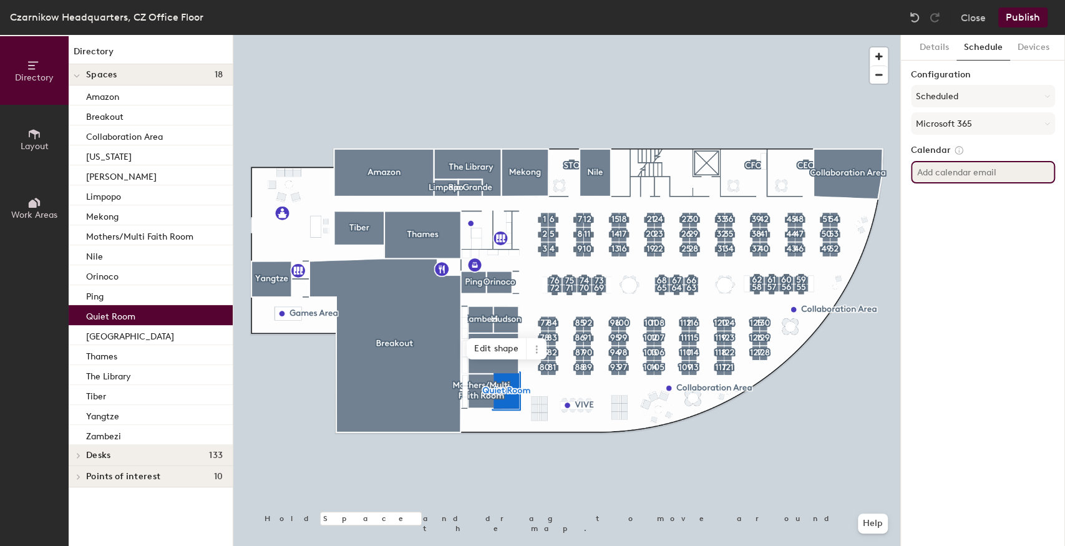
paste input "@[DOMAIN_NAME]"
click at [918, 173] on input "@[DOMAIN_NAME]" at bounding box center [983, 172] width 144 height 22
type input "[EMAIL_ADDRESS][DOMAIN_NAME]"
click at [987, 291] on div "Details Schedule Devices Configuration Scheduled Microsoft 365 Calendar [EMAIL_…" at bounding box center [983, 290] width 164 height 511
drag, startPoint x: 1038, startPoint y: 173, endPoint x: 903, endPoint y: 170, distance: 134.8
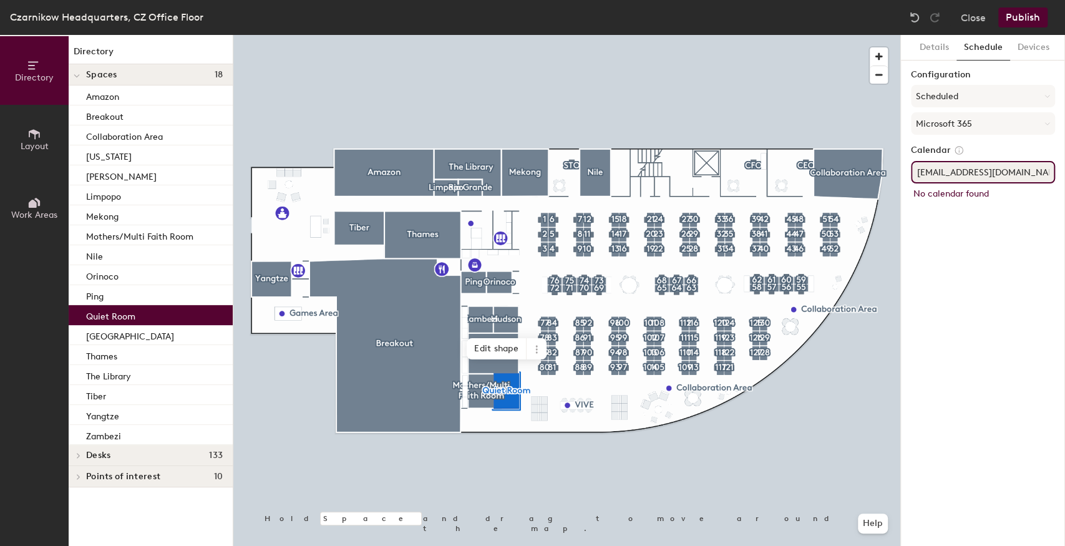
click at [903, 170] on div "Details Schedule Devices Configuration Scheduled Microsoft 365 Calendar [EMAIL_…" at bounding box center [983, 290] width 164 height 511
click at [898, 35] on div at bounding box center [566, 35] width 667 height 0
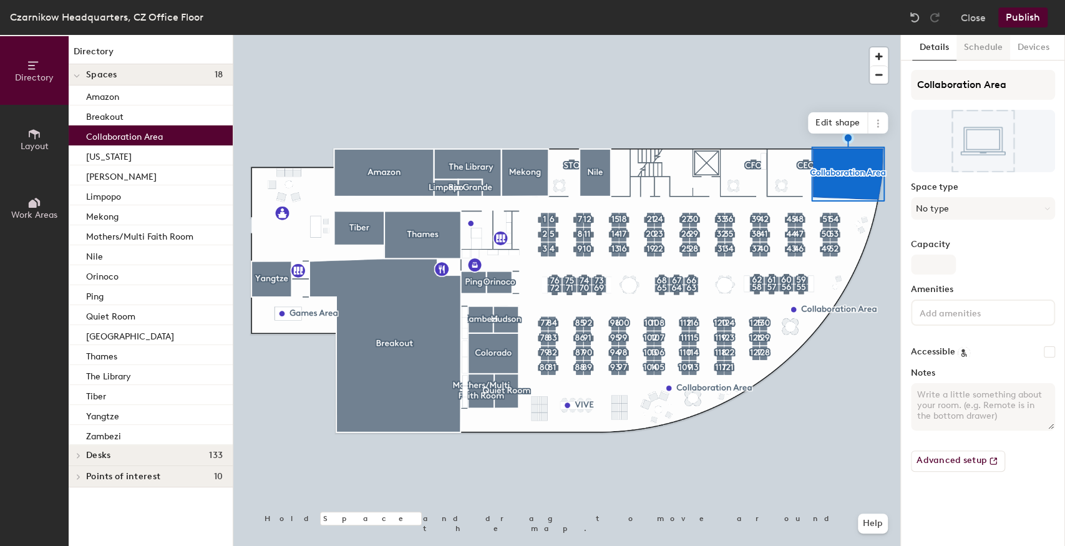
click at [990, 45] on button "Schedule" at bounding box center [983, 48] width 54 height 26
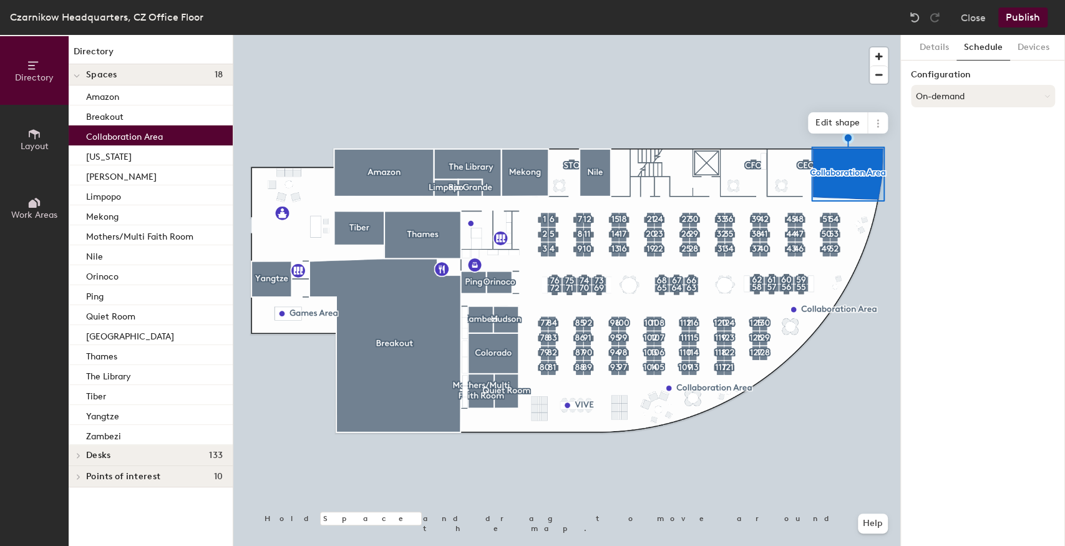
click at [956, 99] on button "On-demand" at bounding box center [983, 96] width 144 height 22
click at [954, 140] on div "Scheduled" at bounding box center [982, 146] width 143 height 19
click at [955, 132] on button "Select account" at bounding box center [983, 123] width 144 height 22
click at [939, 168] on div "Microsoft 365" at bounding box center [982, 173] width 143 height 19
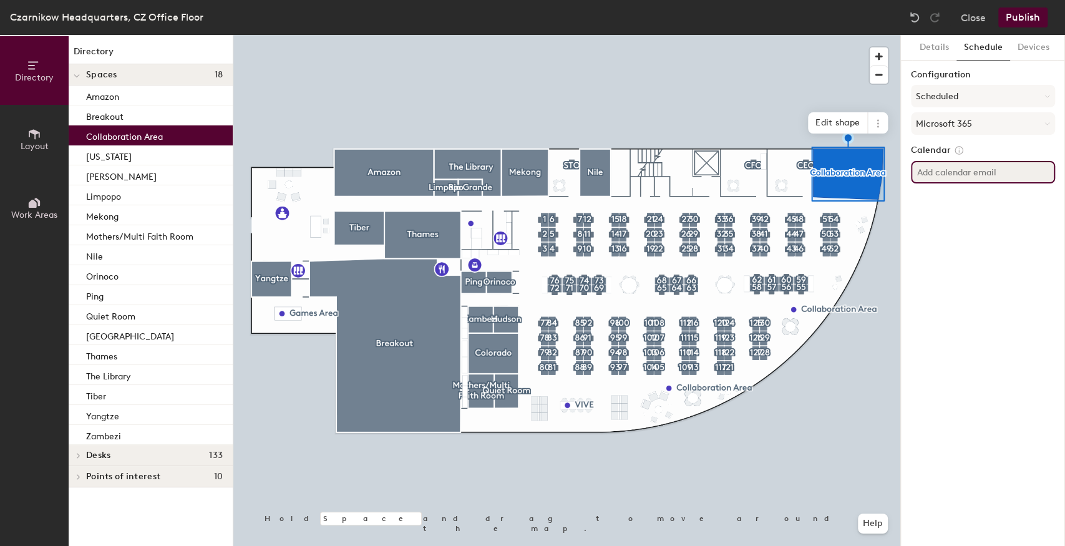
paste input "@[DOMAIN_NAME]"
click at [915, 172] on input "@[DOMAIN_NAME]" at bounding box center [983, 172] width 144 height 22
click at [975, 256] on div "Details Schedule Devices Configuration Scheduled Microsoft 365 Calendar [EMAIL_…" at bounding box center [983, 290] width 164 height 511
click at [992, 171] on input "[EMAIL_ADDRESS][DOMAIN_NAME]" at bounding box center [983, 172] width 144 height 22
type input "[EMAIL_ADDRESS][DOMAIN_NAME]"
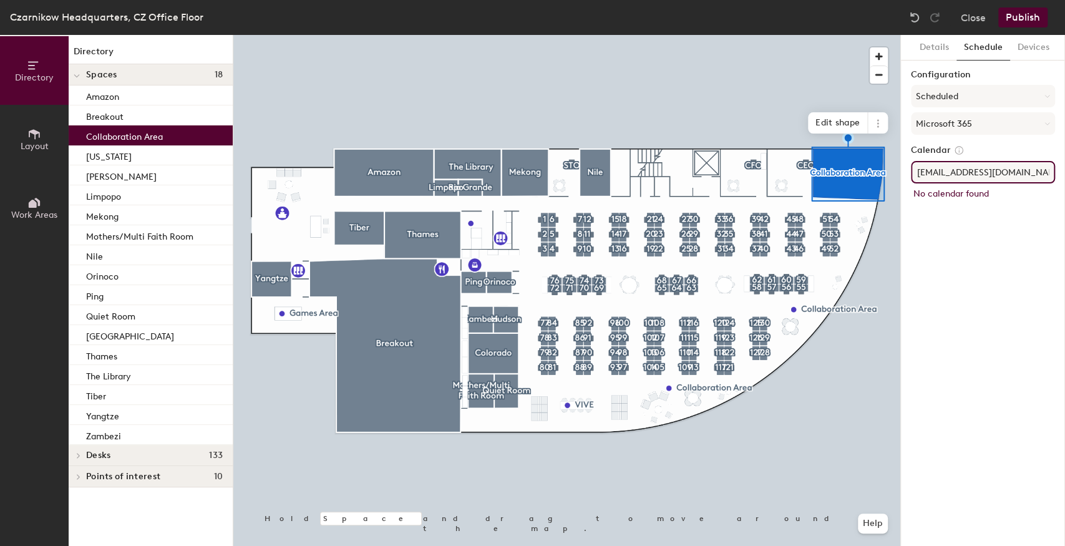
click at [1012, 273] on div "Details Schedule Devices Configuration Scheduled Microsoft 365 Calendar [EMAIL_…" at bounding box center [983, 290] width 164 height 511
click at [899, 163] on div "Directory Layout Work Areas Directory Spaces 18 Amazon Breakout Collaboration A…" at bounding box center [532, 290] width 1065 height 511
click at [752, 35] on div at bounding box center [566, 35] width 667 height 0
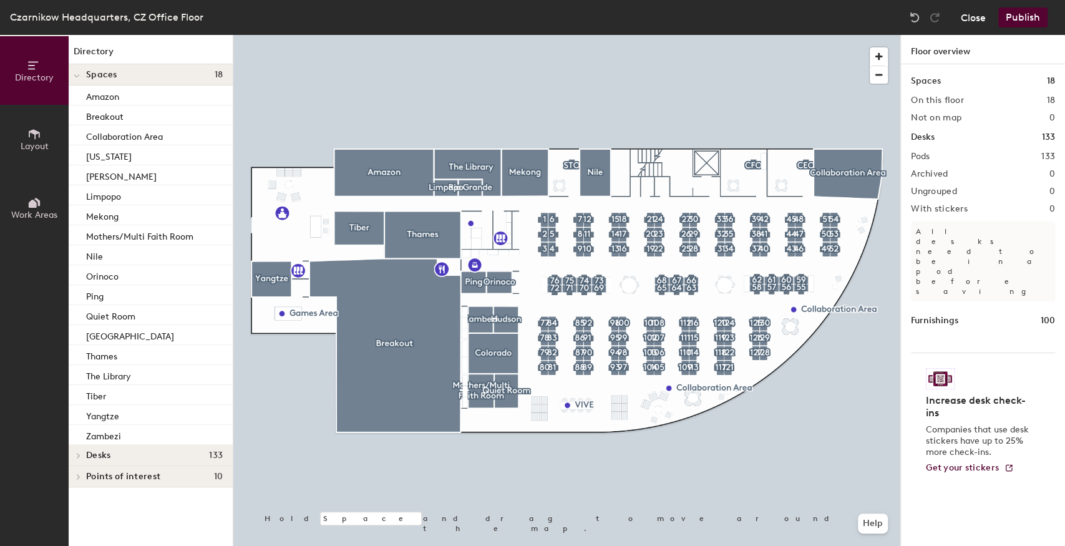
click at [977, 21] on button "Close" at bounding box center [972, 17] width 25 height 20
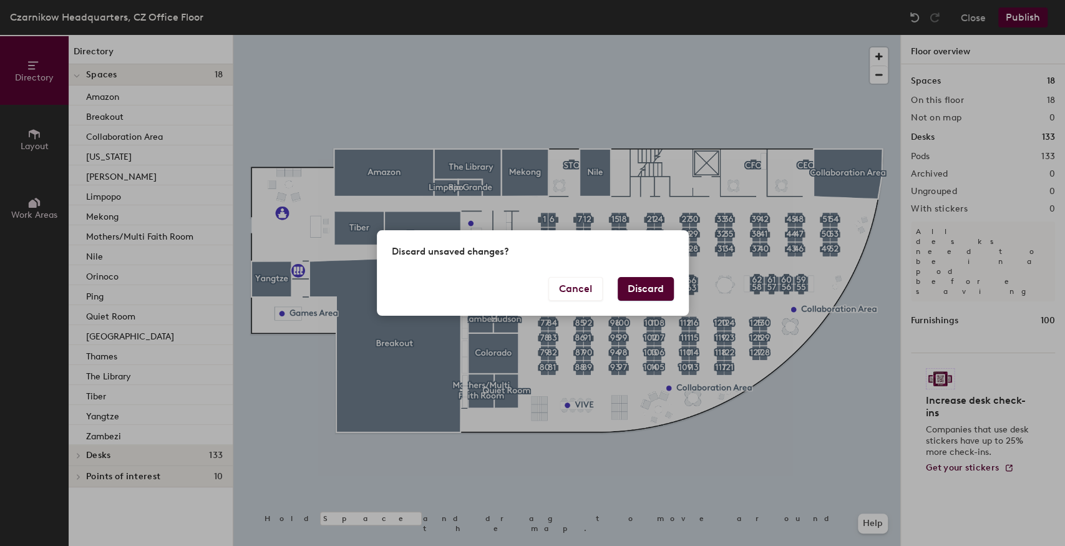
click at [639, 294] on button "Discard" at bounding box center [645, 289] width 56 height 24
